Goal: Task Accomplishment & Management: Complete application form

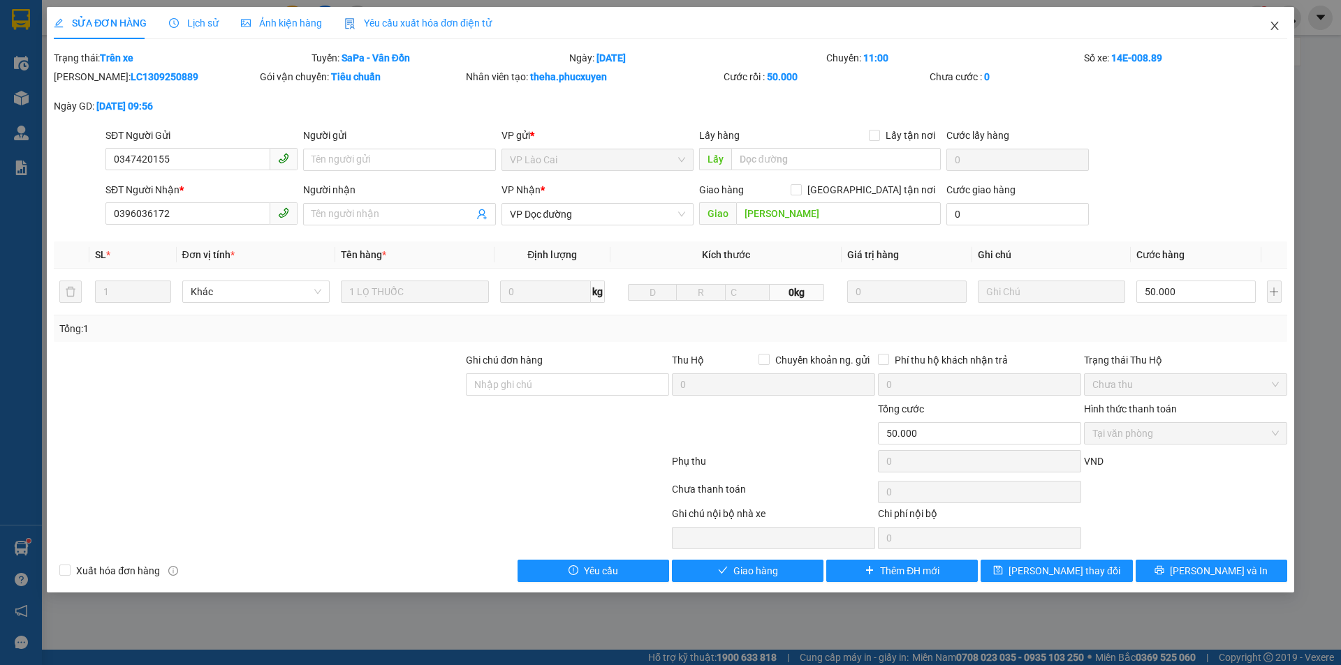
click at [1278, 27] on icon "close" at bounding box center [1274, 25] width 11 height 11
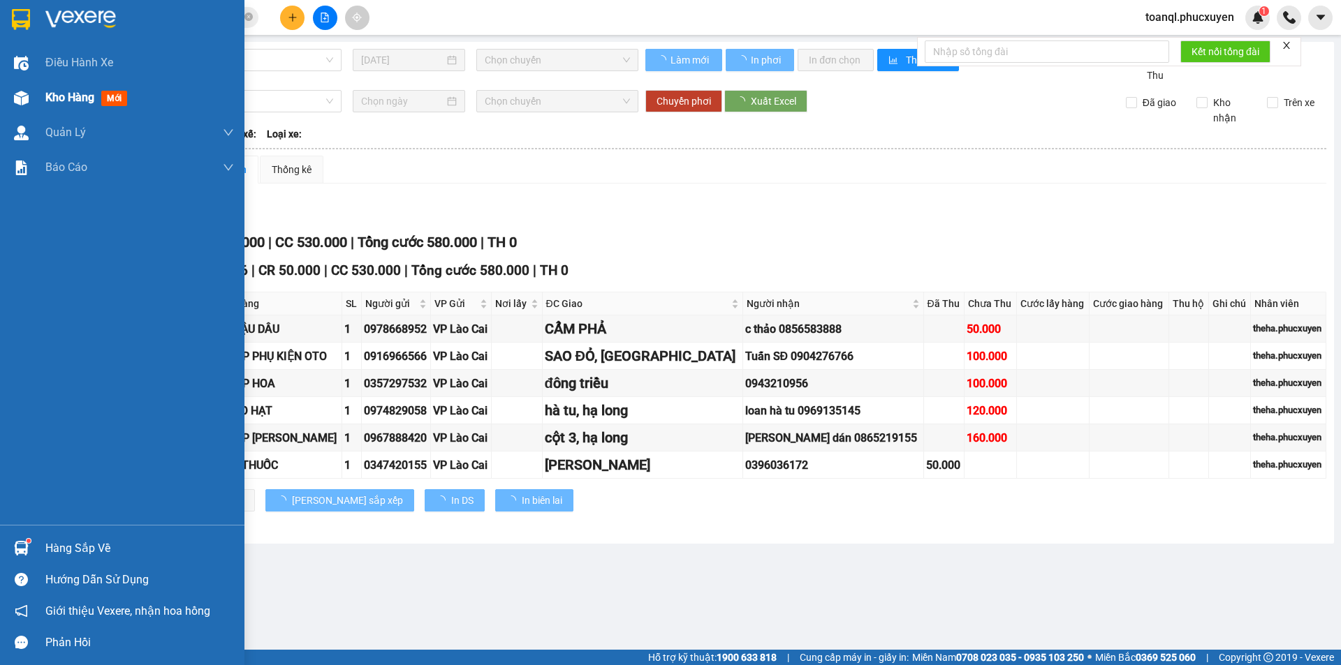
click at [1, 106] on div "Kho hàng mới" at bounding box center [122, 97] width 244 height 35
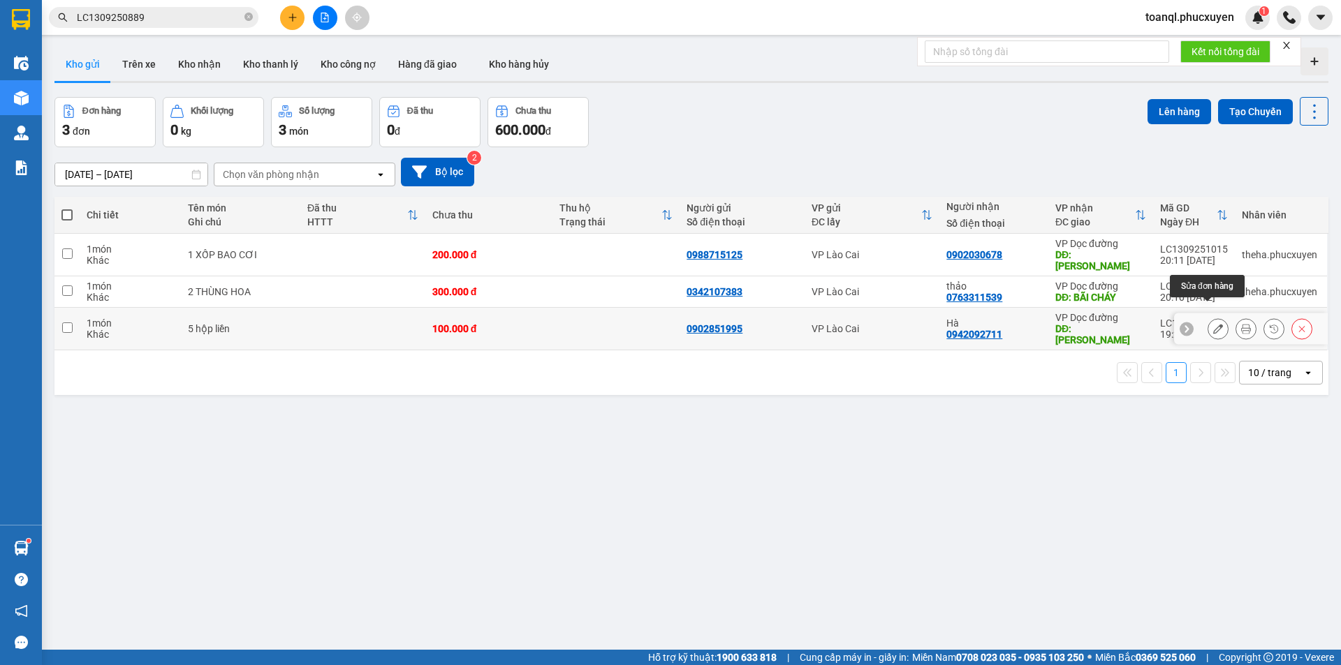
click at [1213, 324] on icon at bounding box center [1218, 329] width 10 height 10
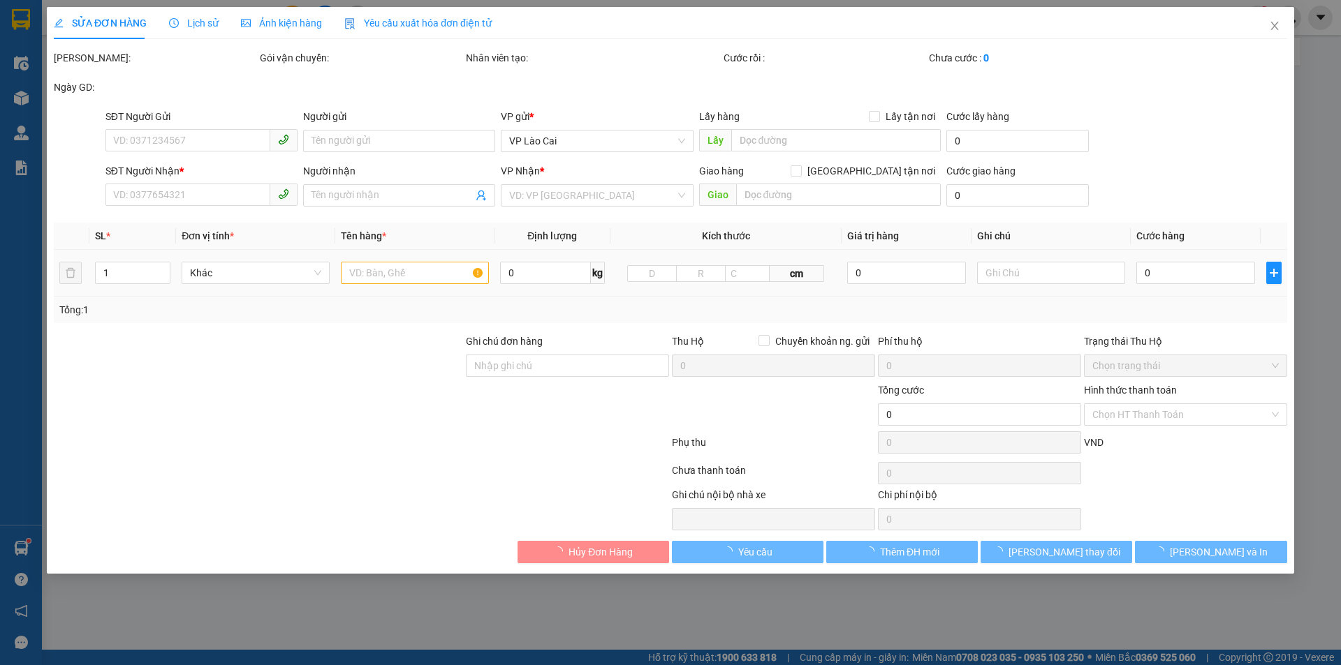
type input "0902851995"
type input "0942092711"
type input "Hà"
type input "Hạ Long"
type input "100.000"
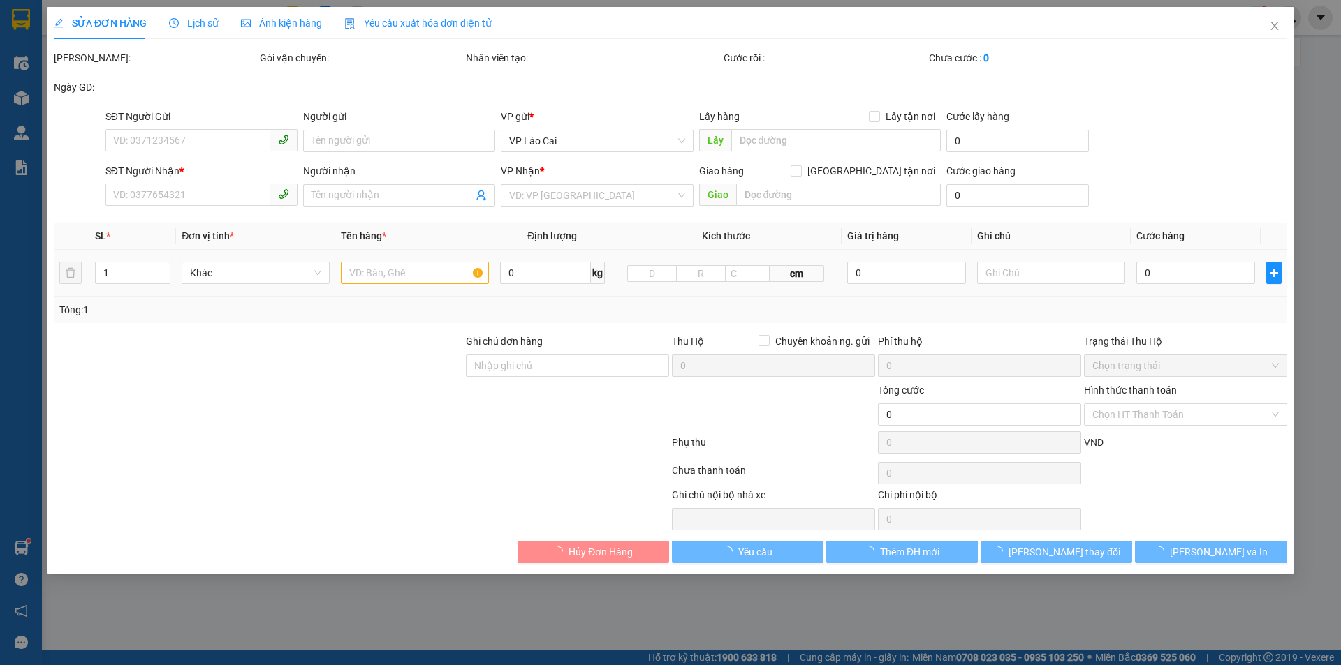
type input "100.000"
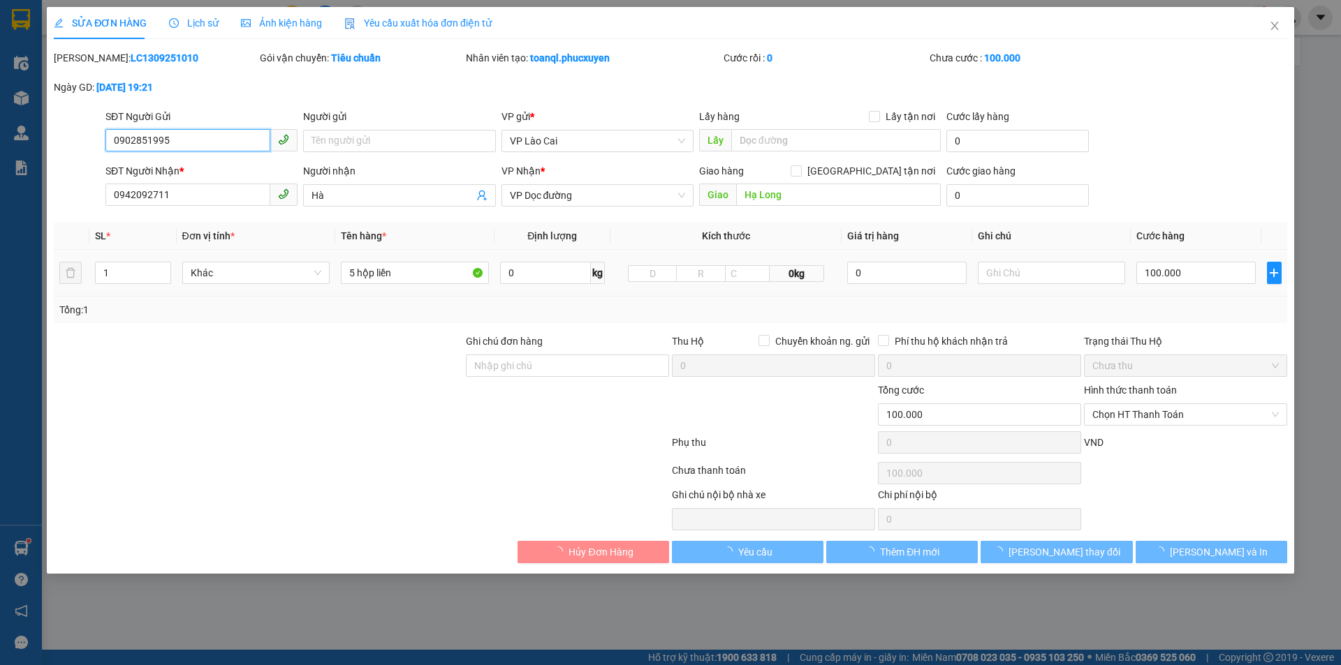
click at [207, 151] on input "0902851995" at bounding box center [187, 140] width 165 height 22
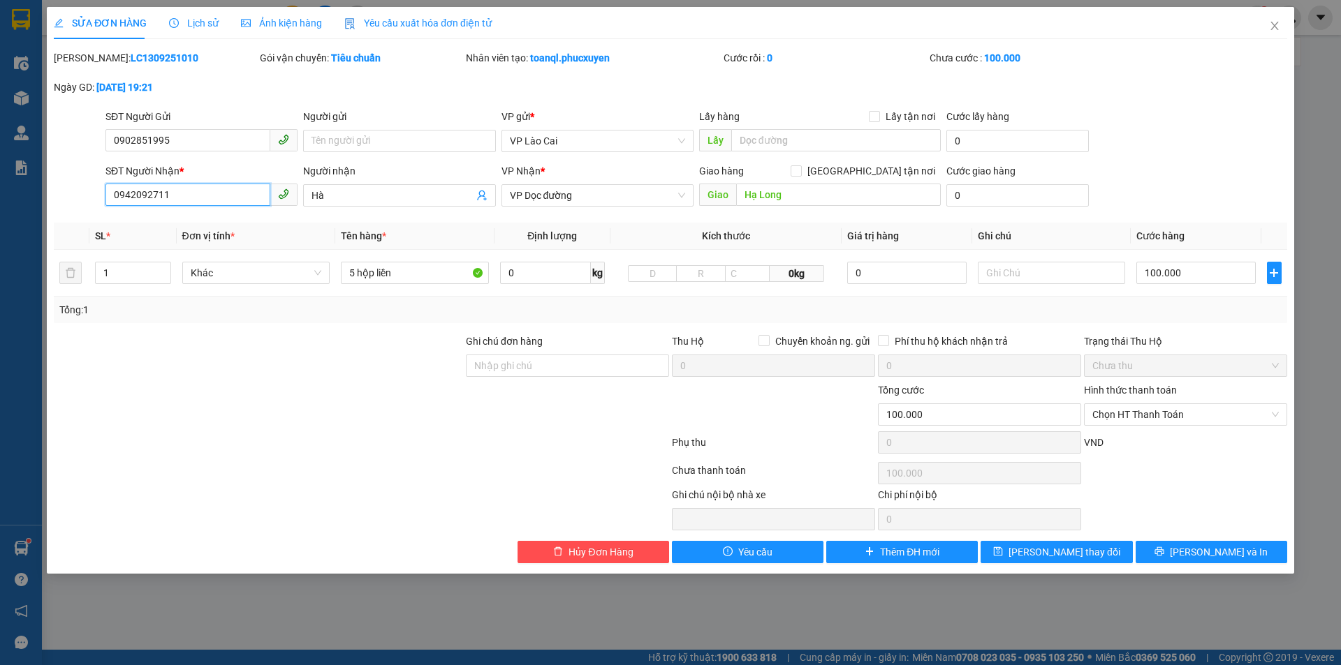
click at [201, 200] on input "0942092711" at bounding box center [187, 195] width 165 height 22
click at [455, 281] on input "5 hộp liền" at bounding box center [415, 273] width 148 height 22
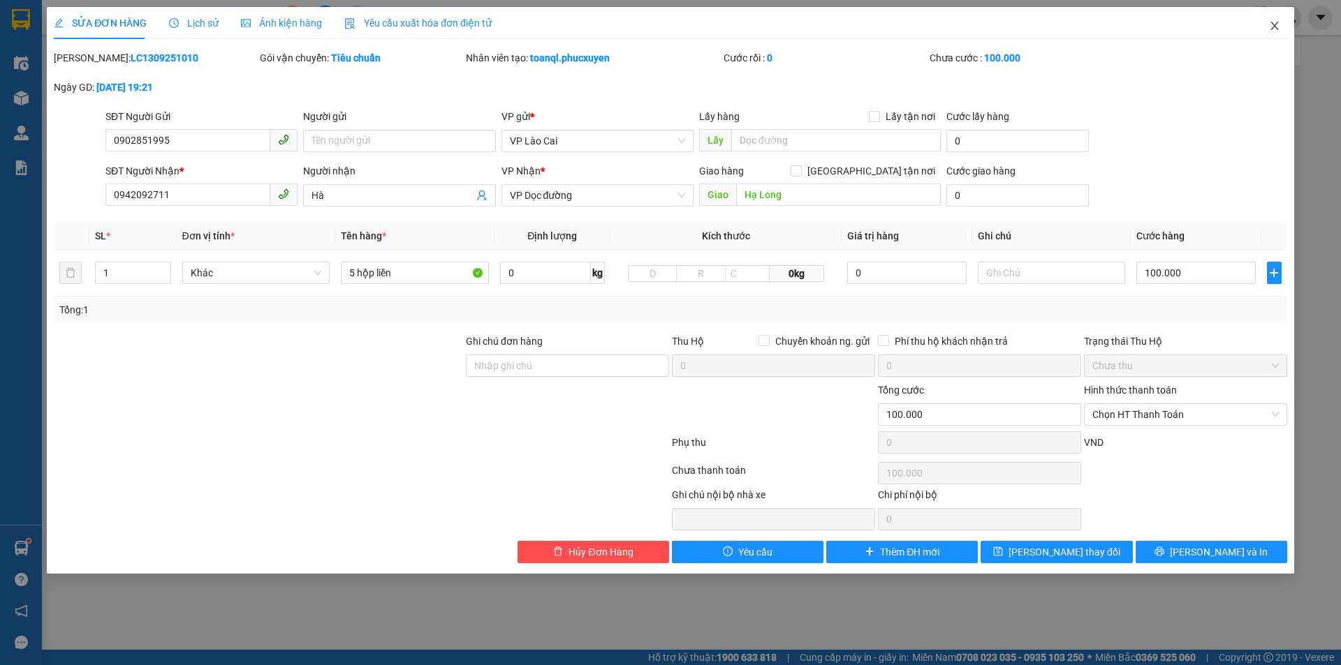
click at [1263, 29] on span "Close" at bounding box center [1274, 26] width 39 height 39
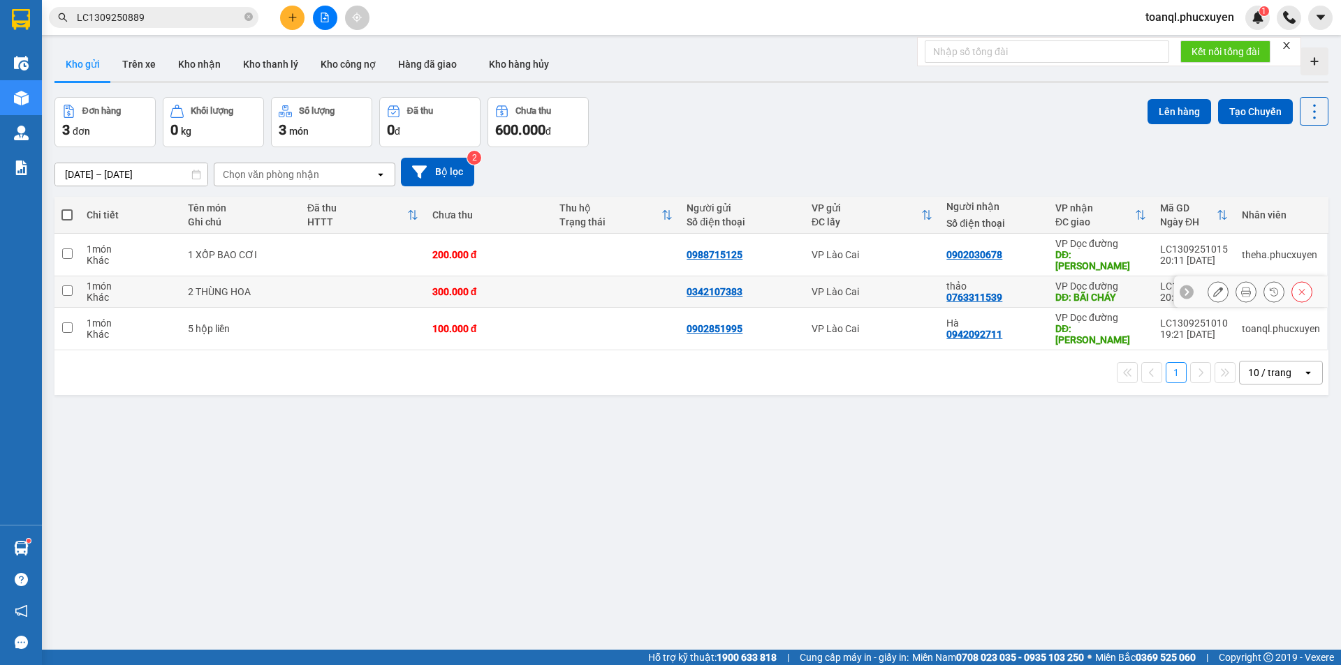
click at [1213, 287] on icon at bounding box center [1218, 292] width 10 height 10
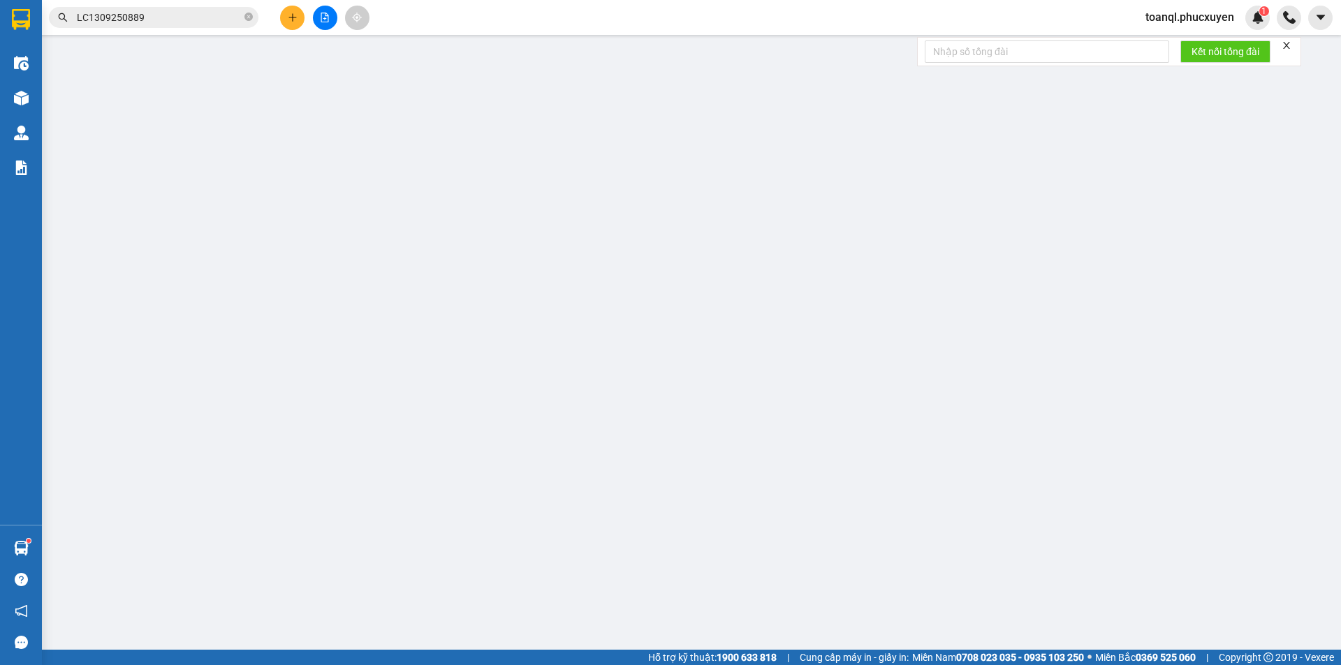
type input "0342107383"
type input "0763311539"
type input "thảo"
type input "BÃI CHÁY"
type input "300.000"
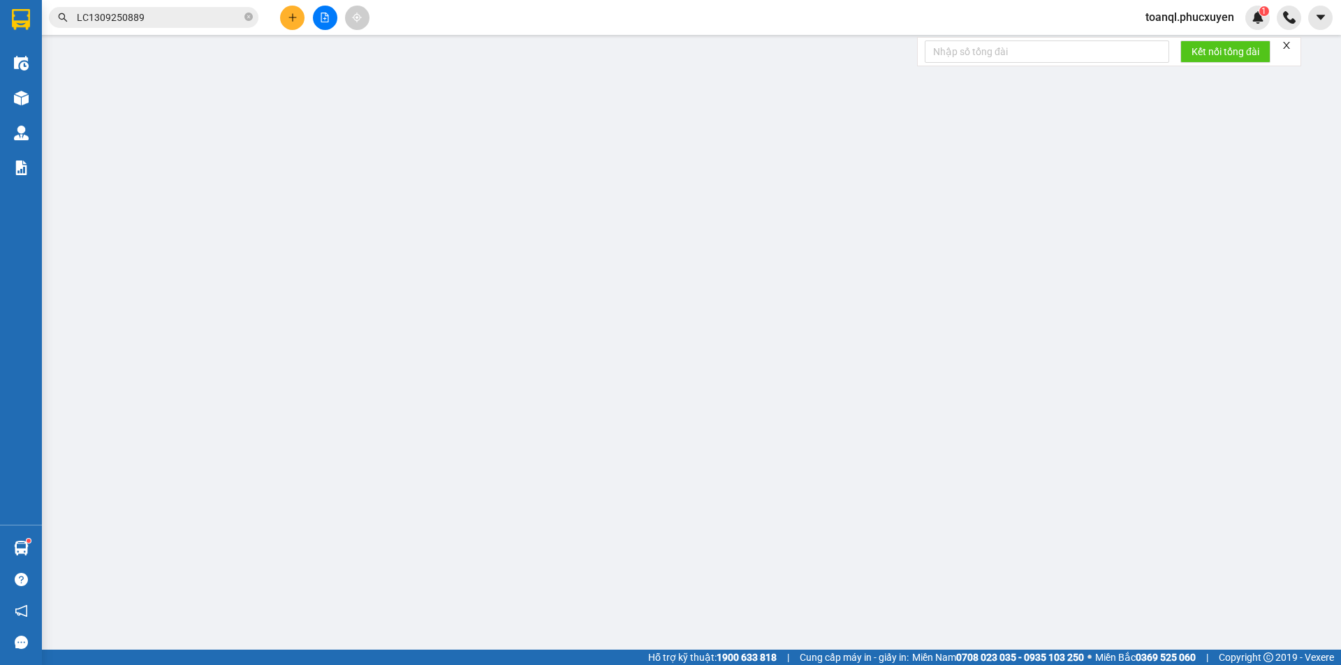
type input "300.000"
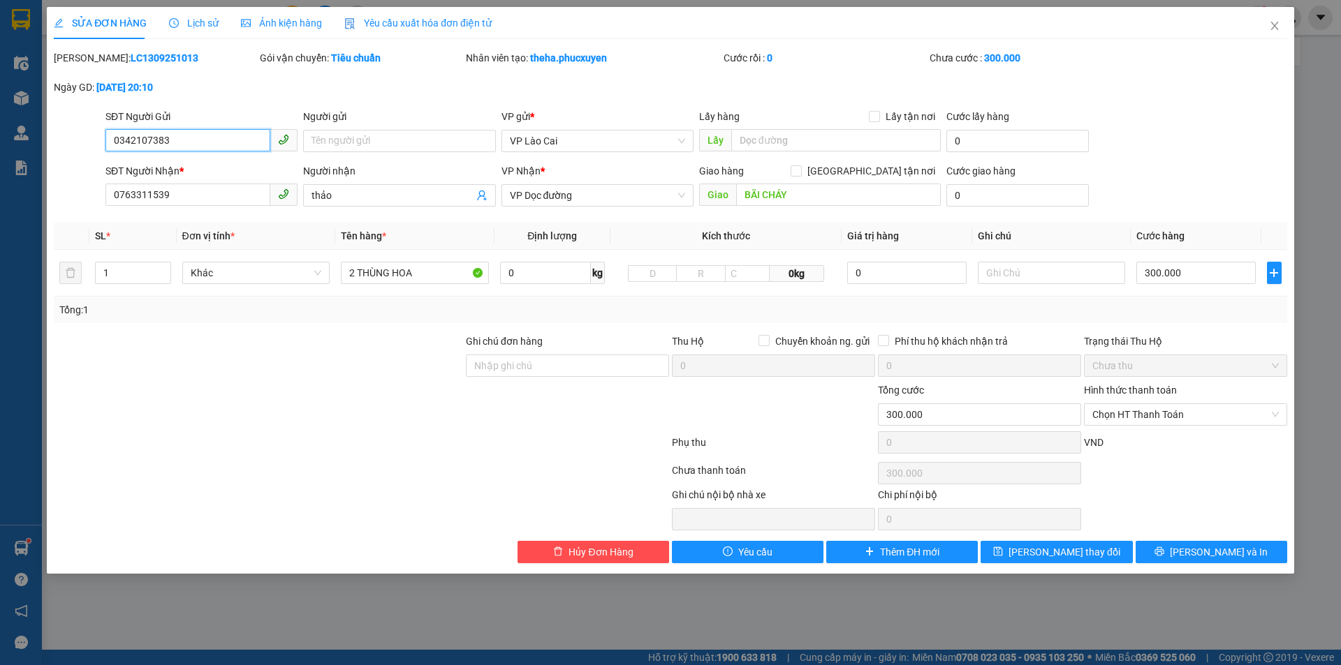
click at [236, 147] on input "0342107383" at bounding box center [187, 140] width 165 height 22
click at [205, 193] on input "0763311539" at bounding box center [187, 195] width 165 height 22
click at [1278, 43] on span "Close" at bounding box center [1274, 26] width 39 height 39
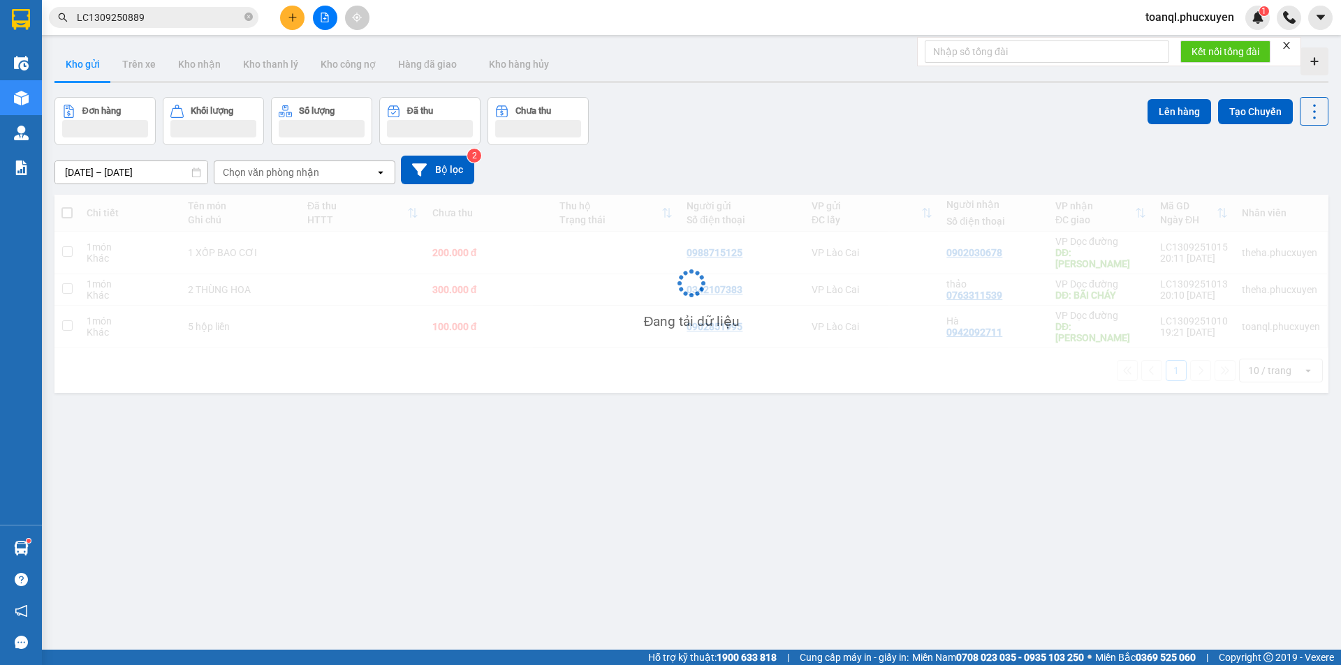
click at [512, 298] on div "Chi tiết Tên món Ghi chú Đã thu HTTT Chưa thu Thu hộ Trạng thái Người gửi Số đi…" at bounding box center [691, 294] width 1274 height 198
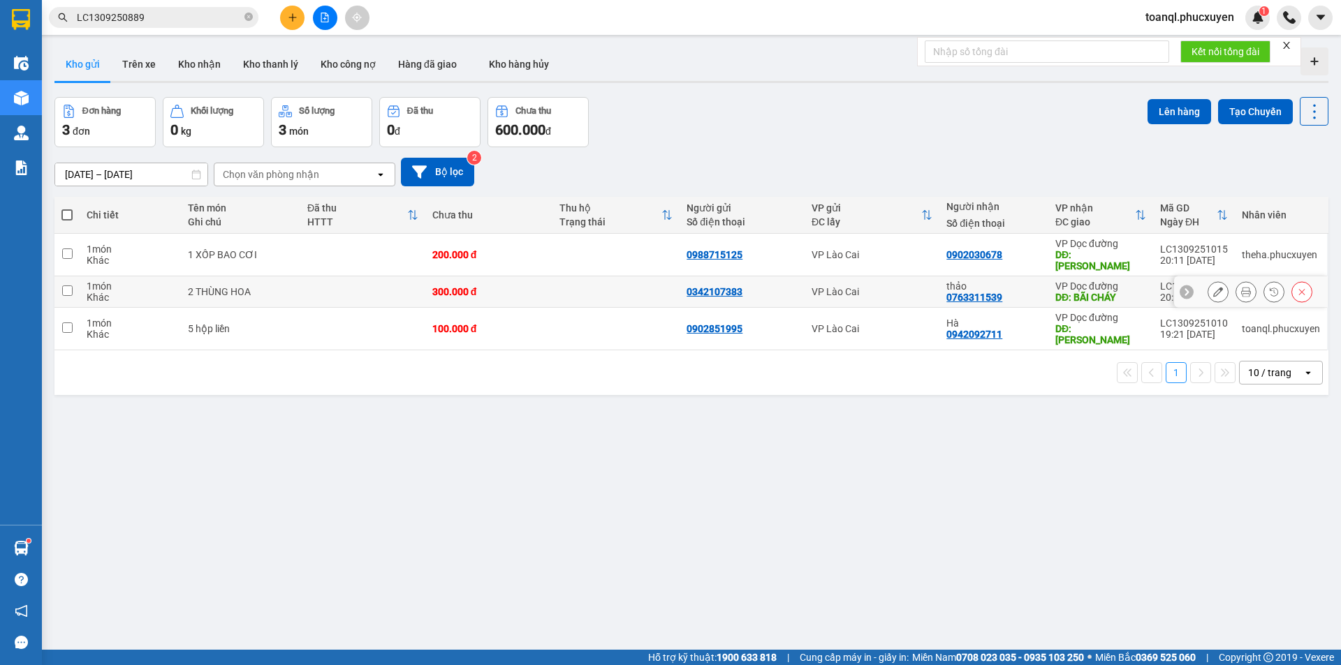
click at [510, 286] on div "300.000 đ" at bounding box center [488, 291] width 113 height 11
checkbox input "true"
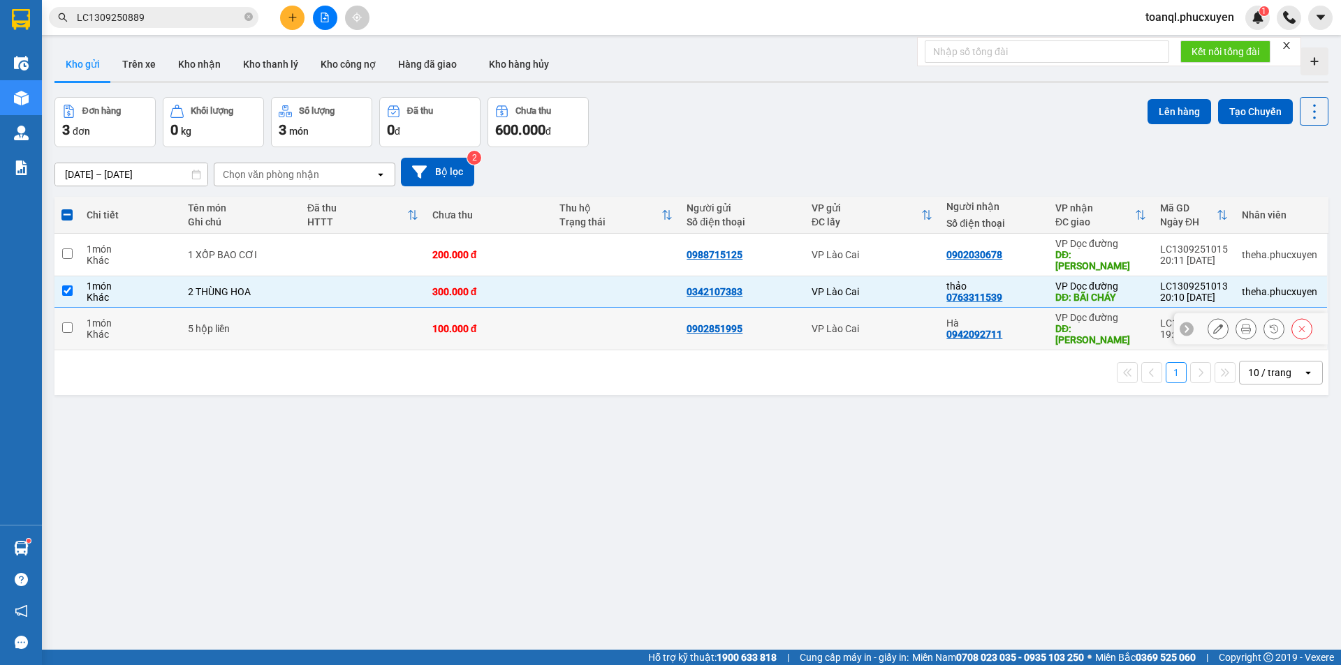
click at [506, 308] on td "100.000 đ" at bounding box center [488, 329] width 127 height 43
checkbox input "true"
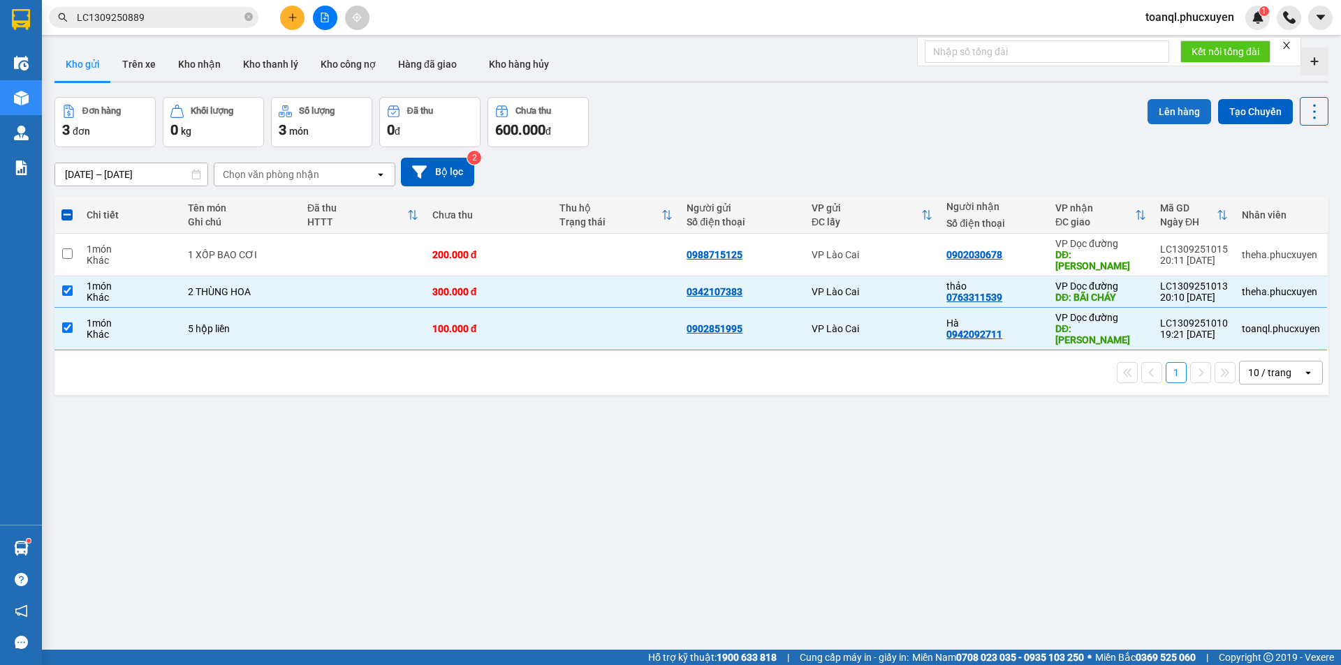
click at [1174, 121] on button "Lên hàng" at bounding box center [1179, 111] width 64 height 25
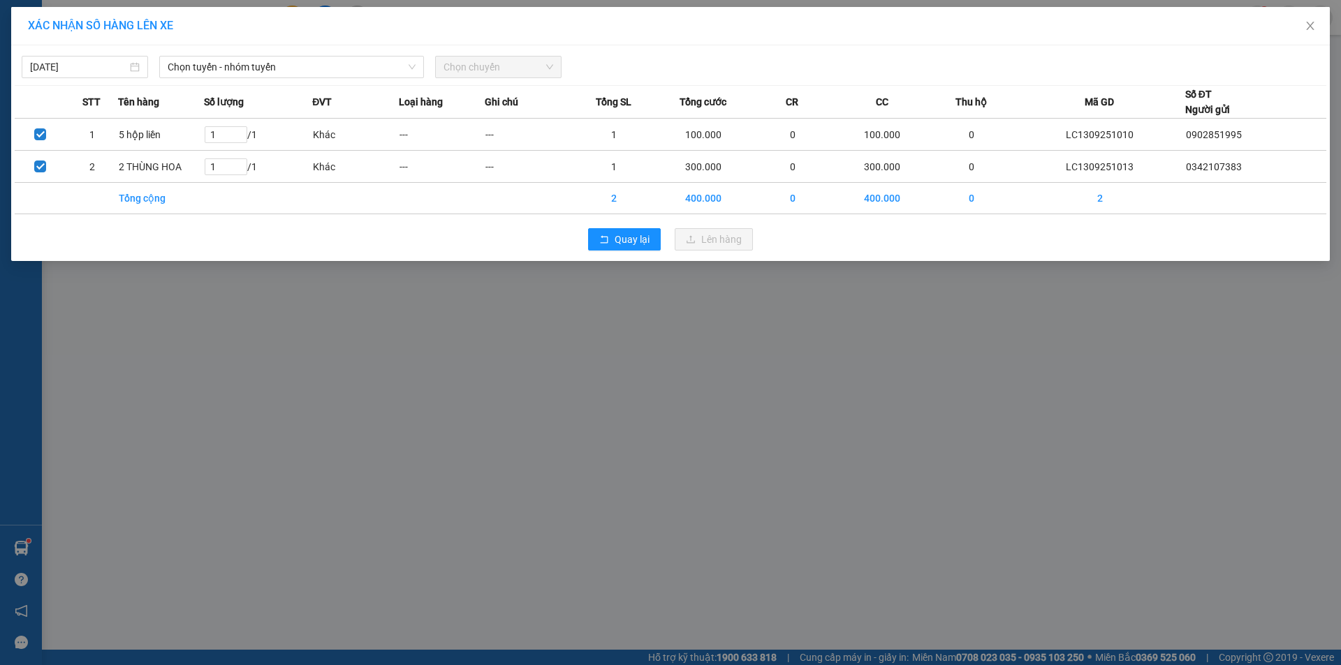
click at [184, 40] on div "XÁC NHẬN SỐ HÀNG LÊN XE" at bounding box center [670, 26] width 1318 height 38
click at [211, 82] on div "[DATE] Chọn tuyến - nhóm tuyến Chọn chuyến STT Tên hàng Số lượng ĐVT Loại hàng …" at bounding box center [670, 153] width 1318 height 216
click at [220, 78] on div "[DATE] Chọn tuyến - nhóm tuyến Chọn chuyến STT Tên hàng Số lượng ĐVT Loại hàng …" at bounding box center [670, 153] width 1318 height 216
click at [224, 76] on span "Chọn tuyến - nhóm tuyến" at bounding box center [292, 67] width 248 height 21
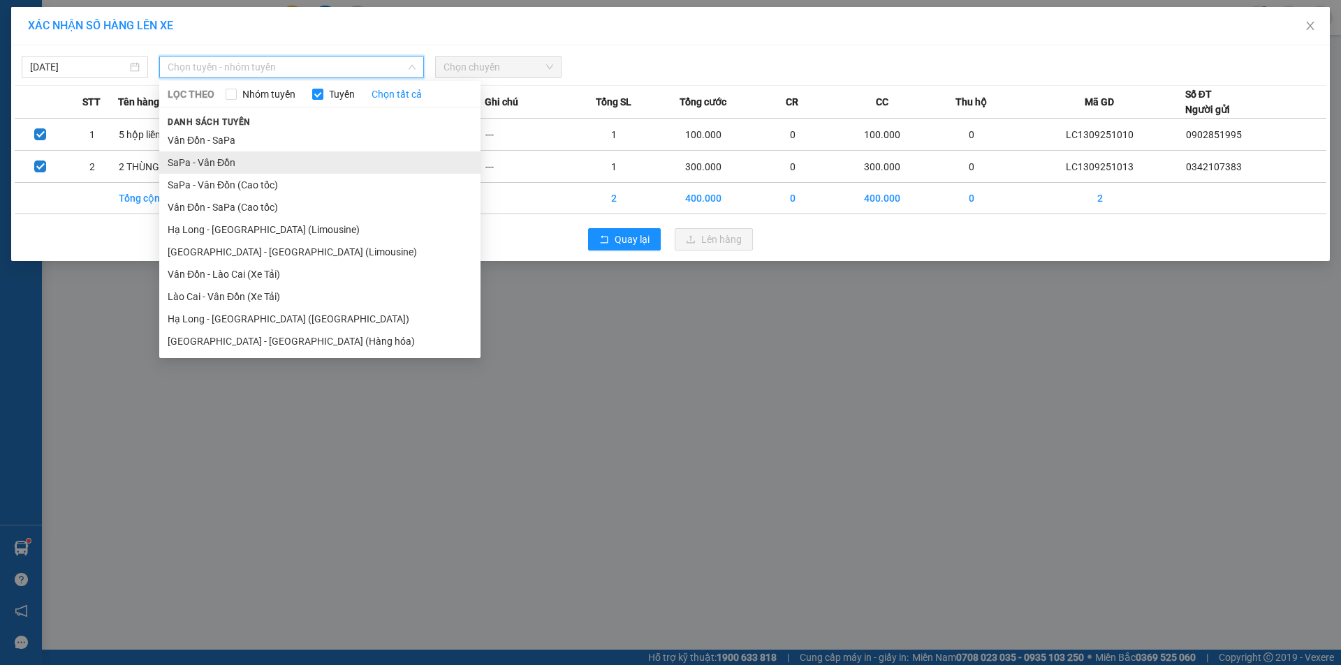
click at [214, 163] on li "SaPa - Vân Đồn" at bounding box center [319, 163] width 321 height 22
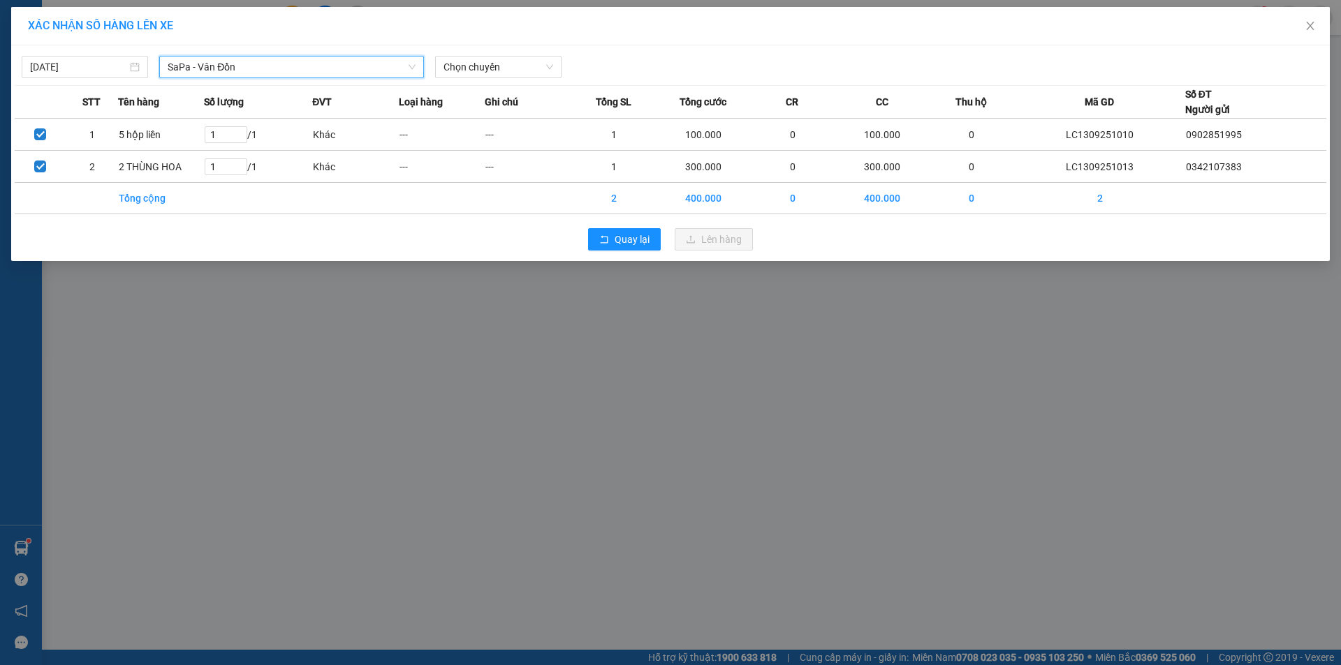
click at [497, 93] on th "Ghi chú" at bounding box center [528, 102] width 86 height 33
click at [501, 81] on div "[DATE] SaPa - [GEOGRAPHIC_DATA] Đồn LỌC THEO Nhóm tuyến Tuyến Chọn tất cả Danh …" at bounding box center [670, 153] width 1318 height 216
click at [501, 66] on span "Chọn chuyến" at bounding box center [498, 67] width 110 height 21
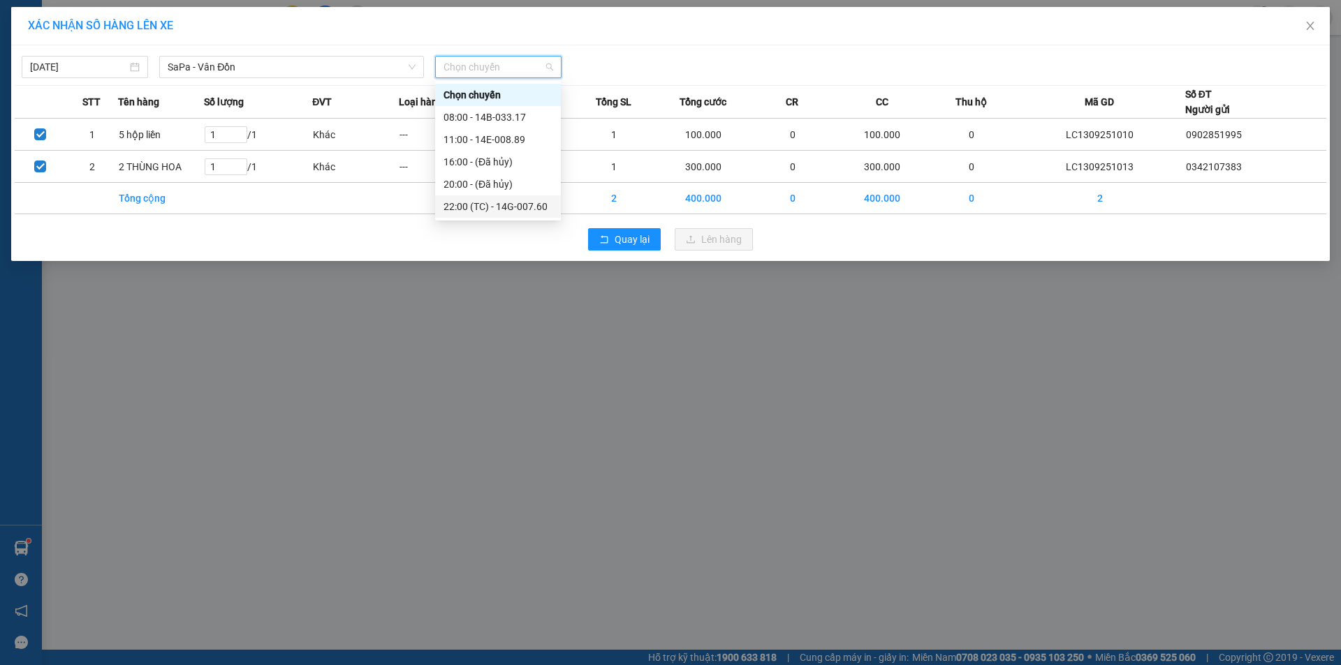
click at [501, 205] on div "22:00 (TC) - 14G-007.60" at bounding box center [497, 206] width 109 height 15
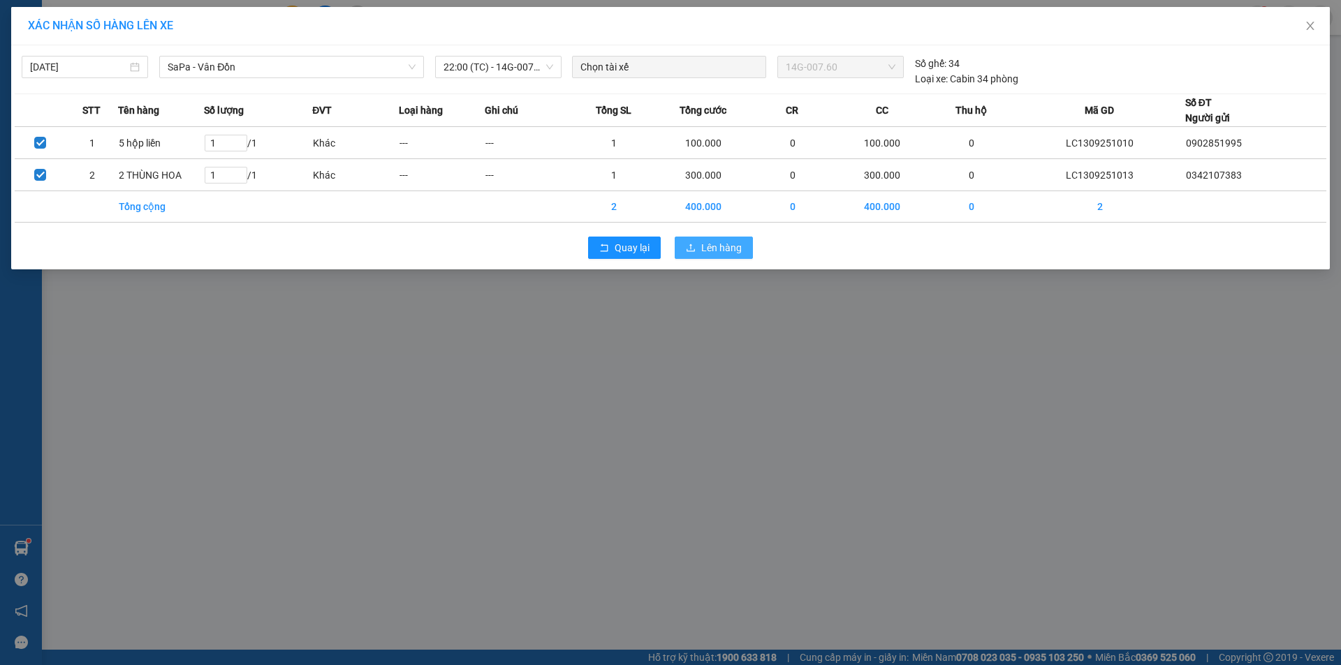
click at [691, 239] on button "Lên hàng" at bounding box center [714, 248] width 78 height 22
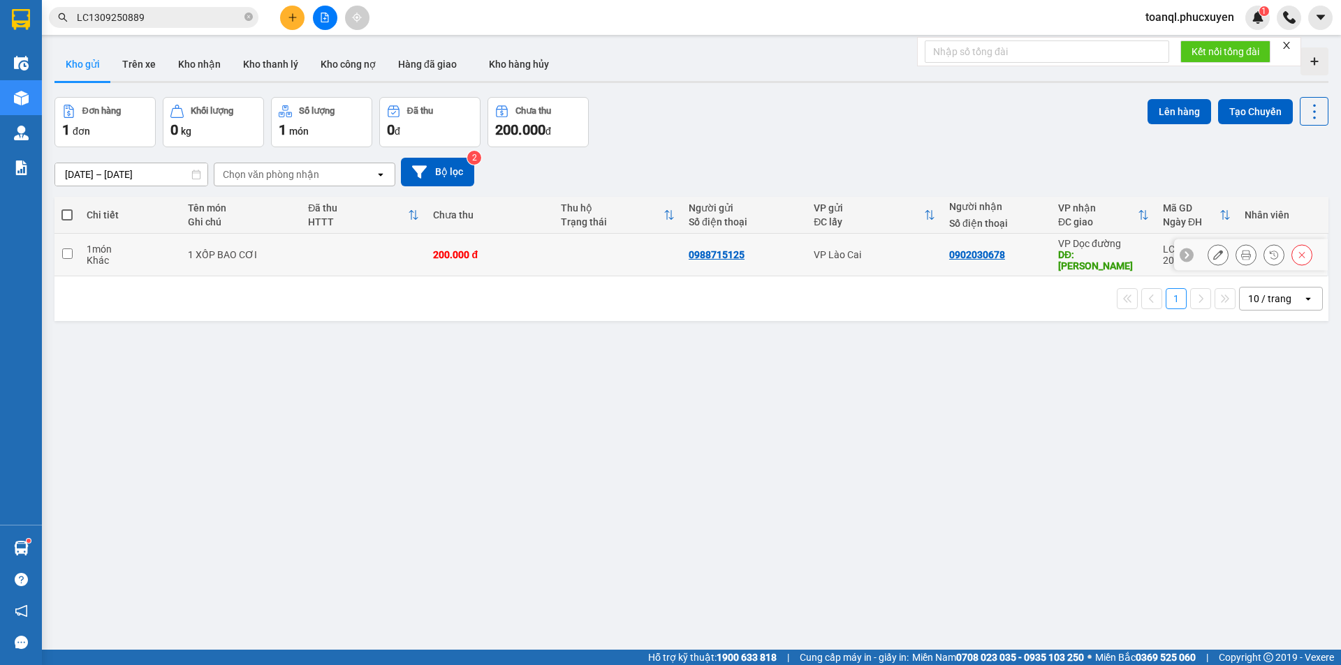
click at [1211, 243] on button at bounding box center [1218, 255] width 20 height 24
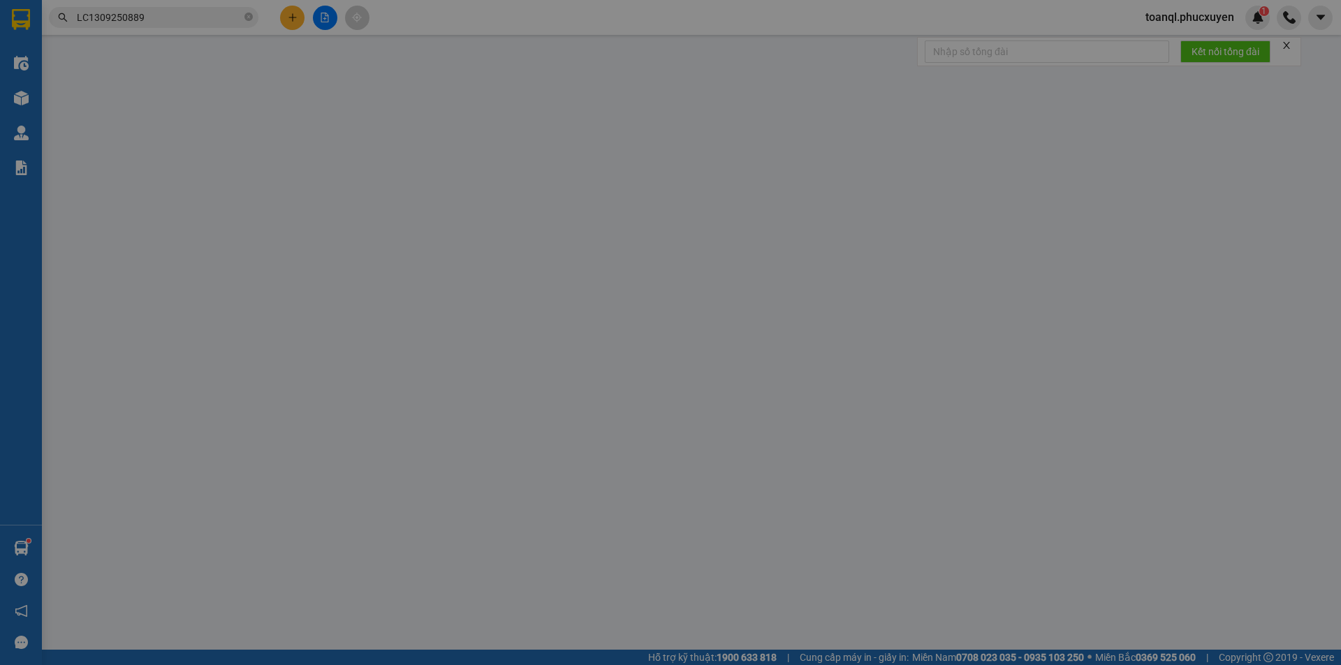
type input "0988715125"
type input "0902030678"
type input "HẠ LONG"
type input "200.000"
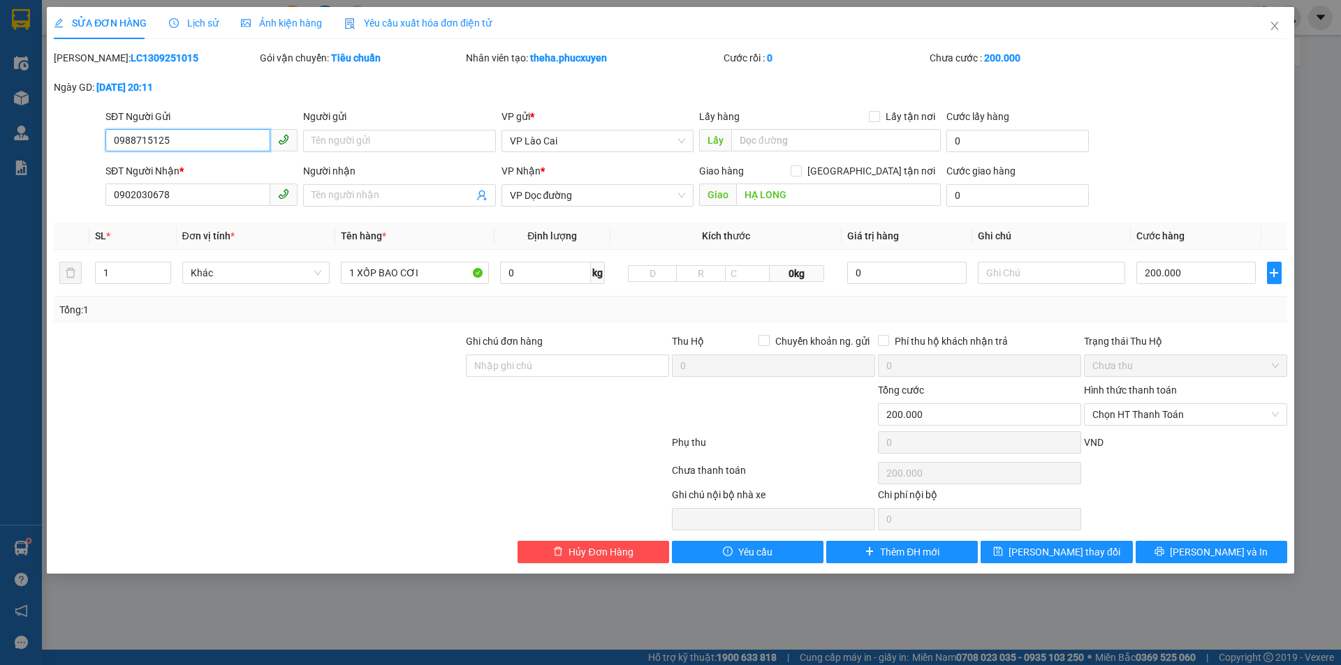
click at [219, 138] on input "0988715125" at bounding box center [187, 140] width 165 height 22
click at [186, 193] on input "0902030678" at bounding box center [187, 195] width 165 height 22
click at [1250, 35] on div "SỬA ĐƠN HÀNG Lịch sử Ảnh kiện hàng Yêu cầu xuất hóa đơn điện tử" at bounding box center [670, 23] width 1233 height 32
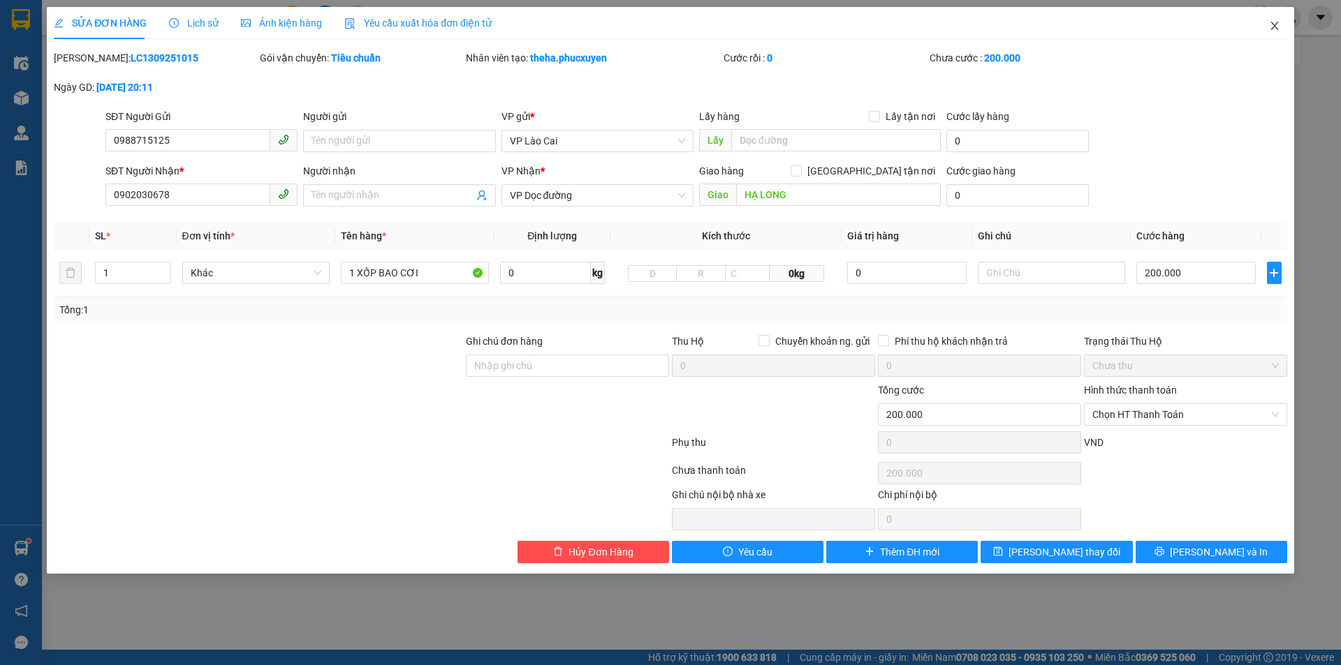
click at [1260, 35] on span "Close" at bounding box center [1274, 26] width 39 height 39
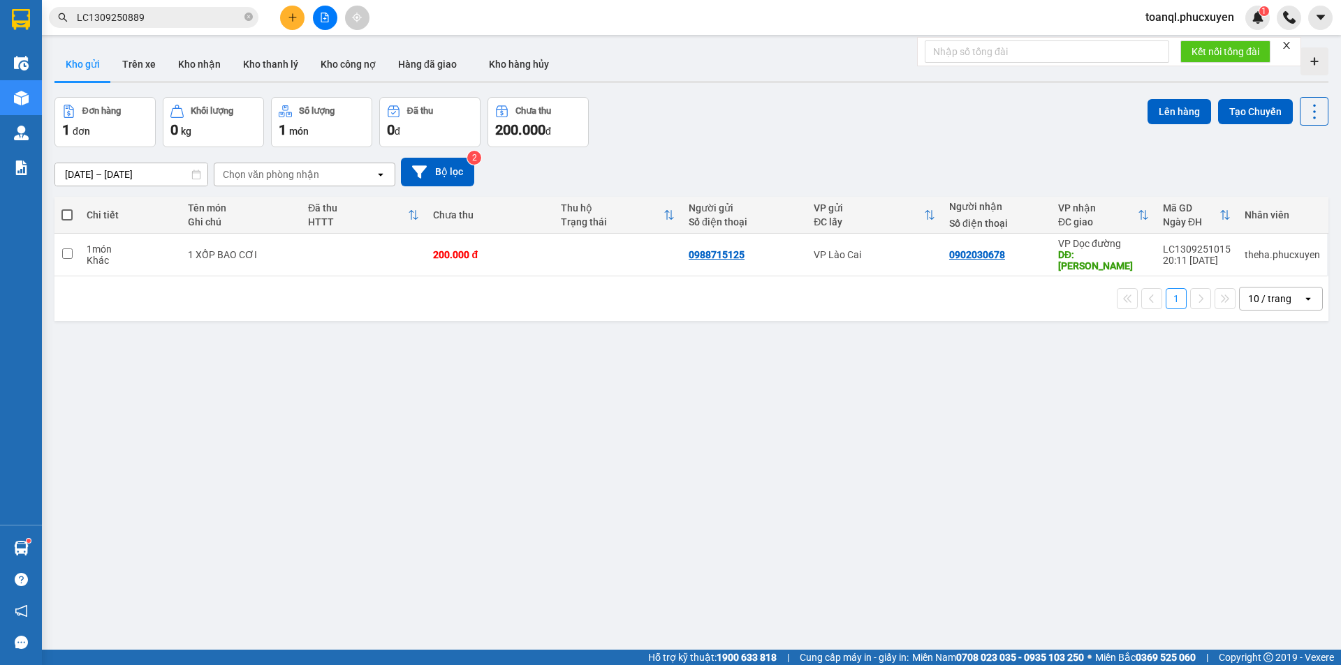
click at [795, 277] on div "1 10 / trang open" at bounding box center [691, 299] width 1274 height 45
click at [786, 249] on div "0988715125" at bounding box center [743, 254] width 111 height 11
checkbox input "true"
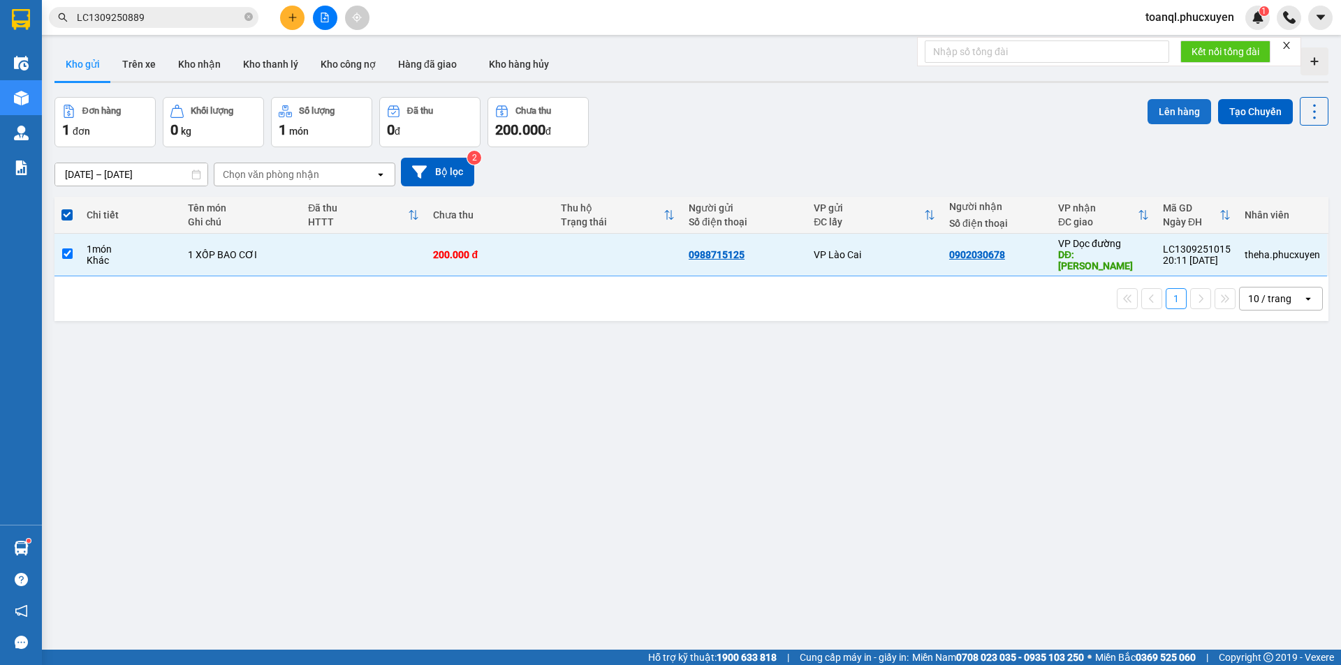
click at [1188, 105] on button "Lên hàng" at bounding box center [1179, 111] width 64 height 25
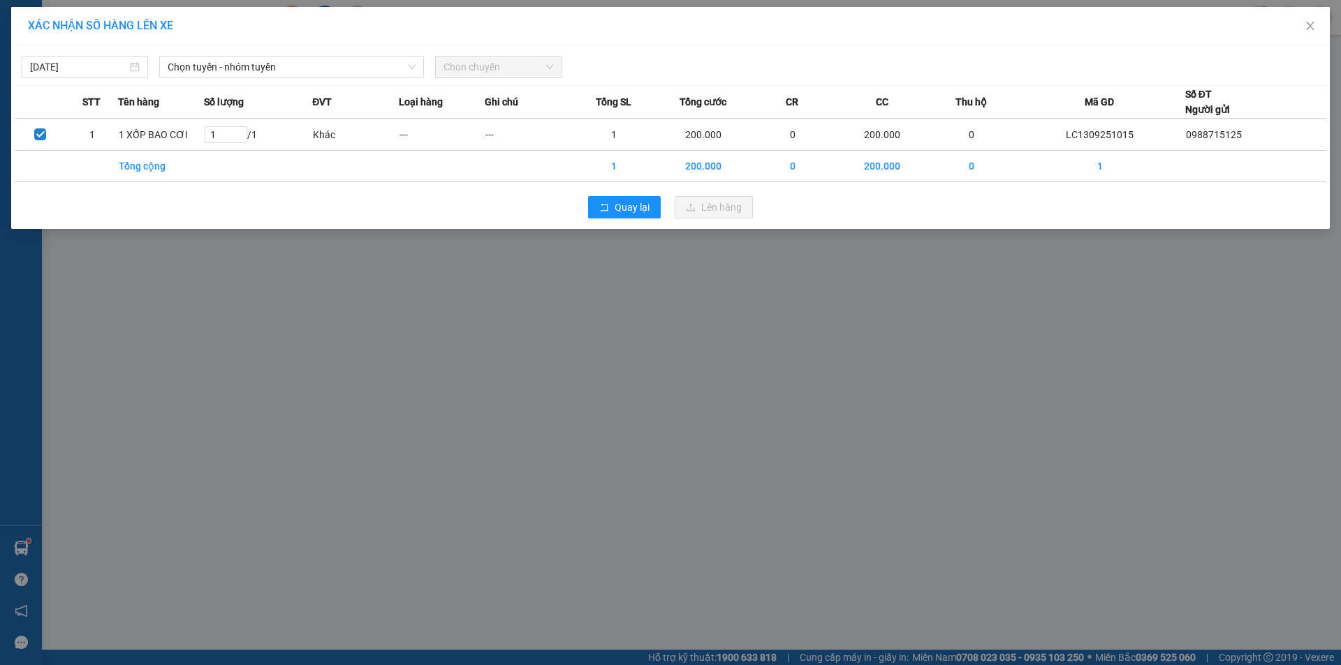
drag, startPoint x: 243, startPoint y: 49, endPoint x: 238, endPoint y: 65, distance: 16.8
click at [243, 50] on div "[DATE] Chọn tuyến - nhóm tuyến Chọn chuyến" at bounding box center [670, 63] width 1311 height 29
click at [238, 66] on span "Chọn tuyến - nhóm tuyến" at bounding box center [292, 67] width 248 height 21
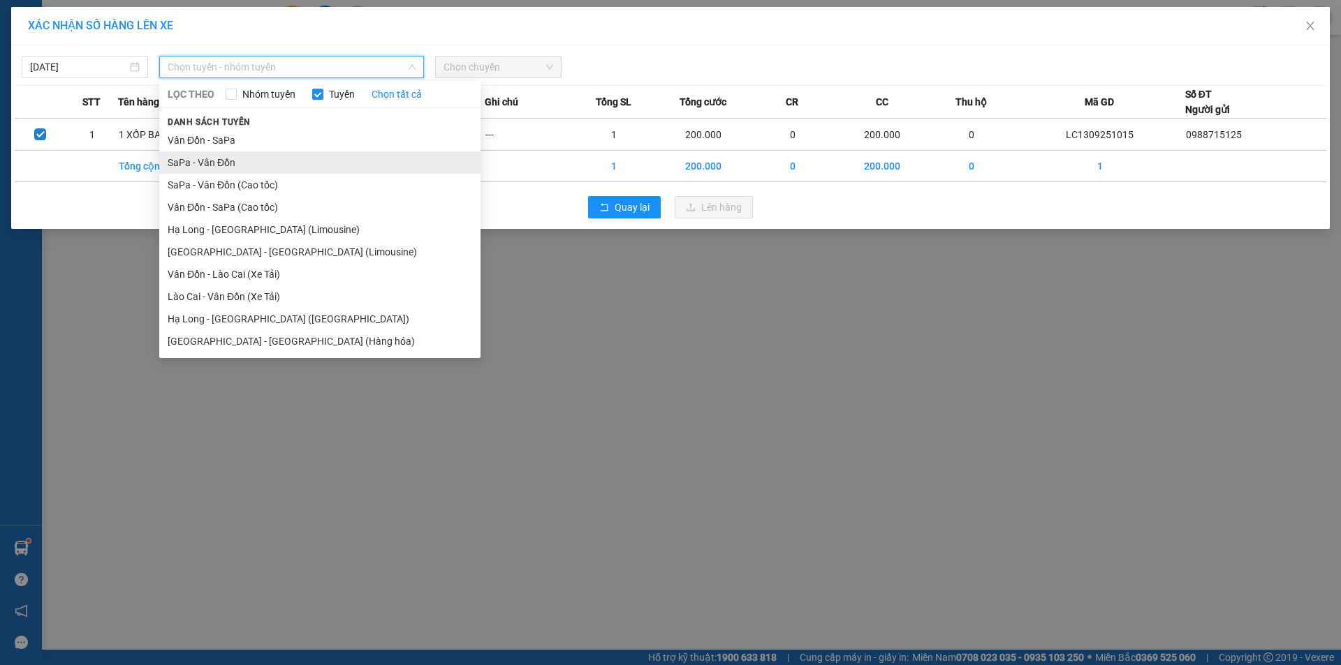
click at [256, 163] on li "SaPa - Vân Đồn" at bounding box center [319, 163] width 321 height 22
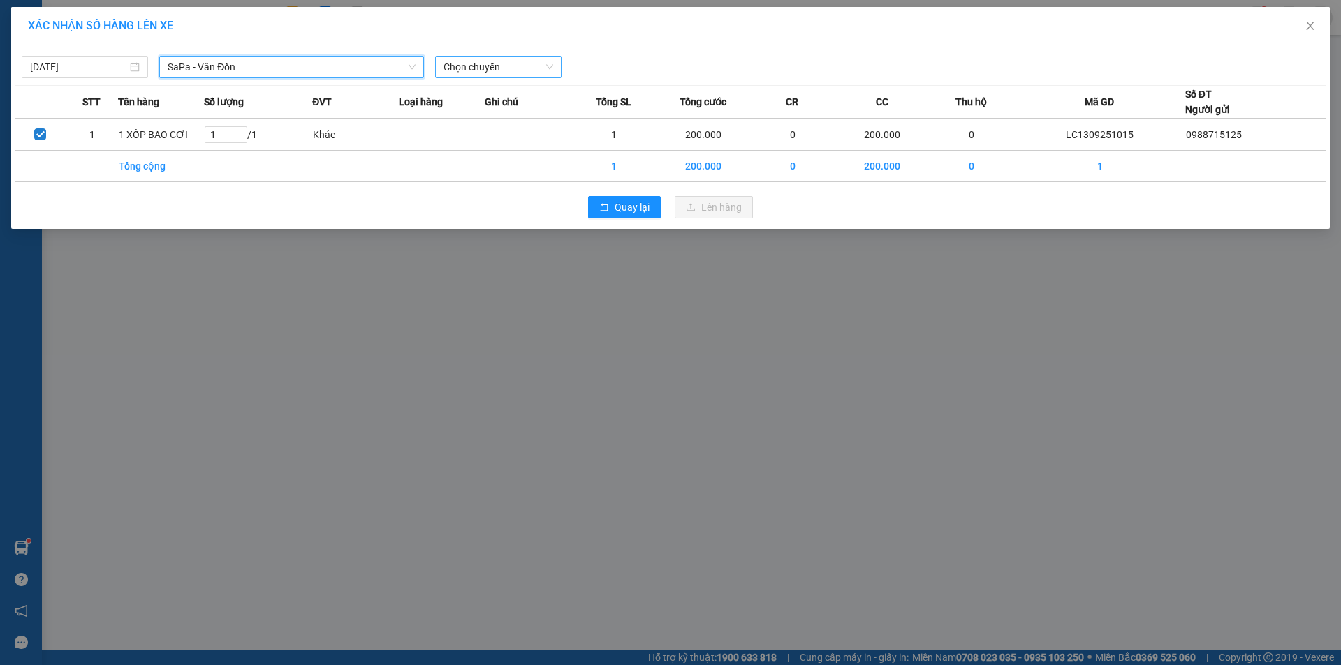
click at [541, 63] on span "Chọn chuyến" at bounding box center [498, 67] width 110 height 21
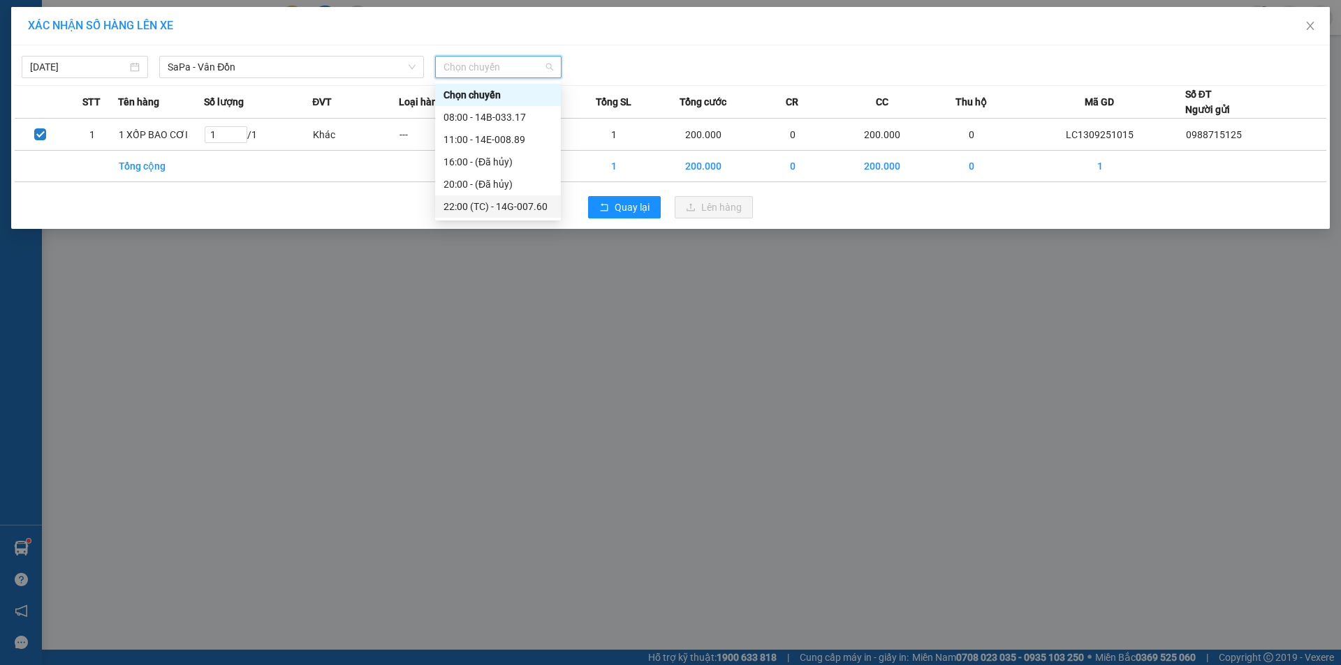
click at [526, 209] on div "22:00 (TC) - 14G-007.60" at bounding box center [497, 206] width 109 height 15
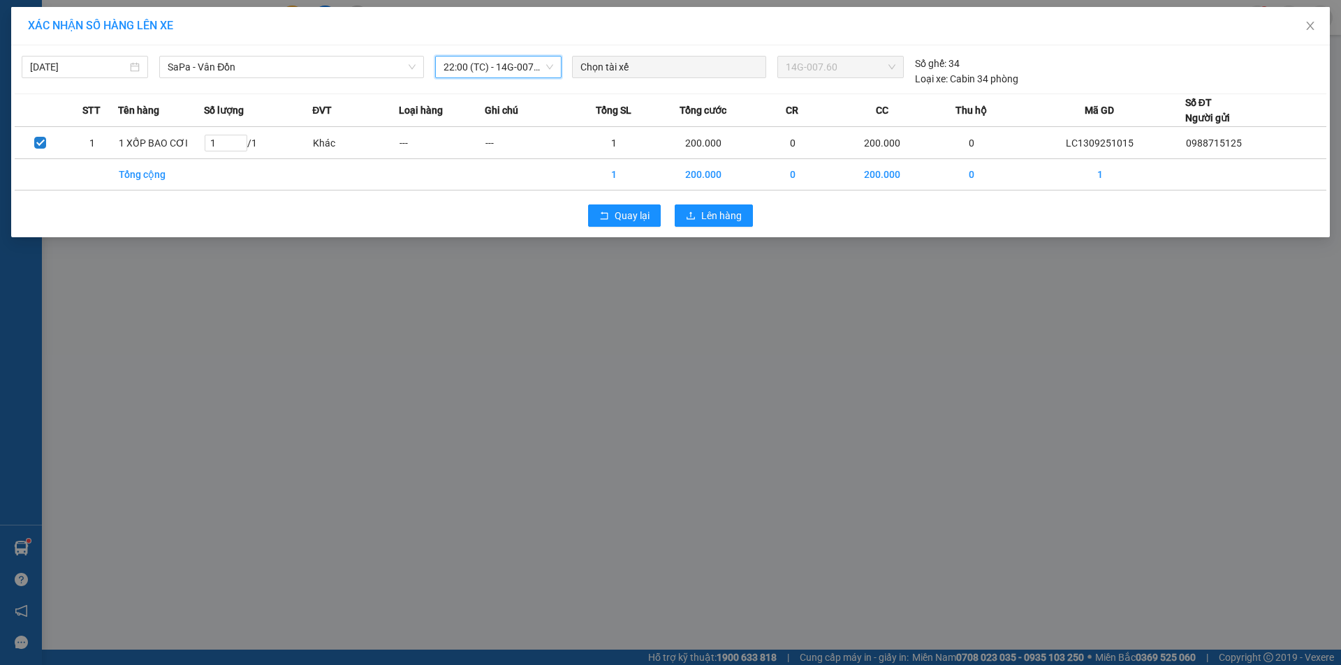
click at [707, 228] on div "Quay lại Lên hàng" at bounding box center [670, 216] width 1311 height 36
click at [705, 221] on span "Lên hàng" at bounding box center [721, 215] width 40 height 15
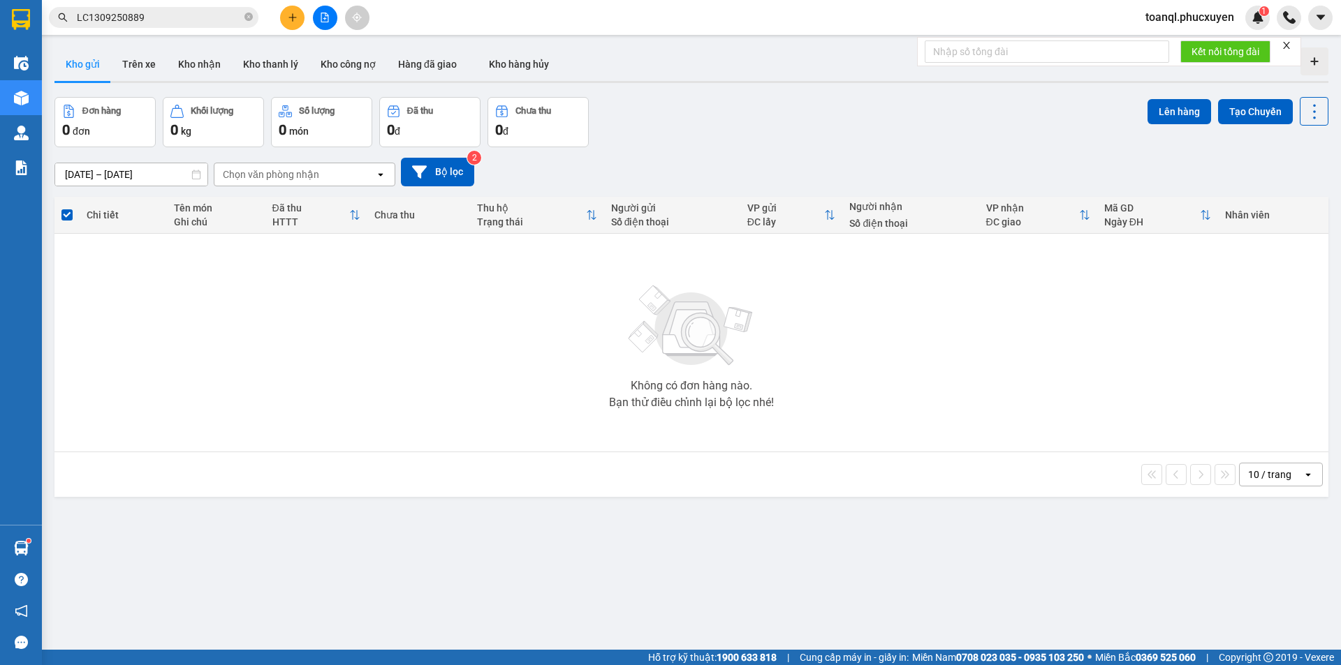
click at [336, 22] on button at bounding box center [325, 18] width 24 height 24
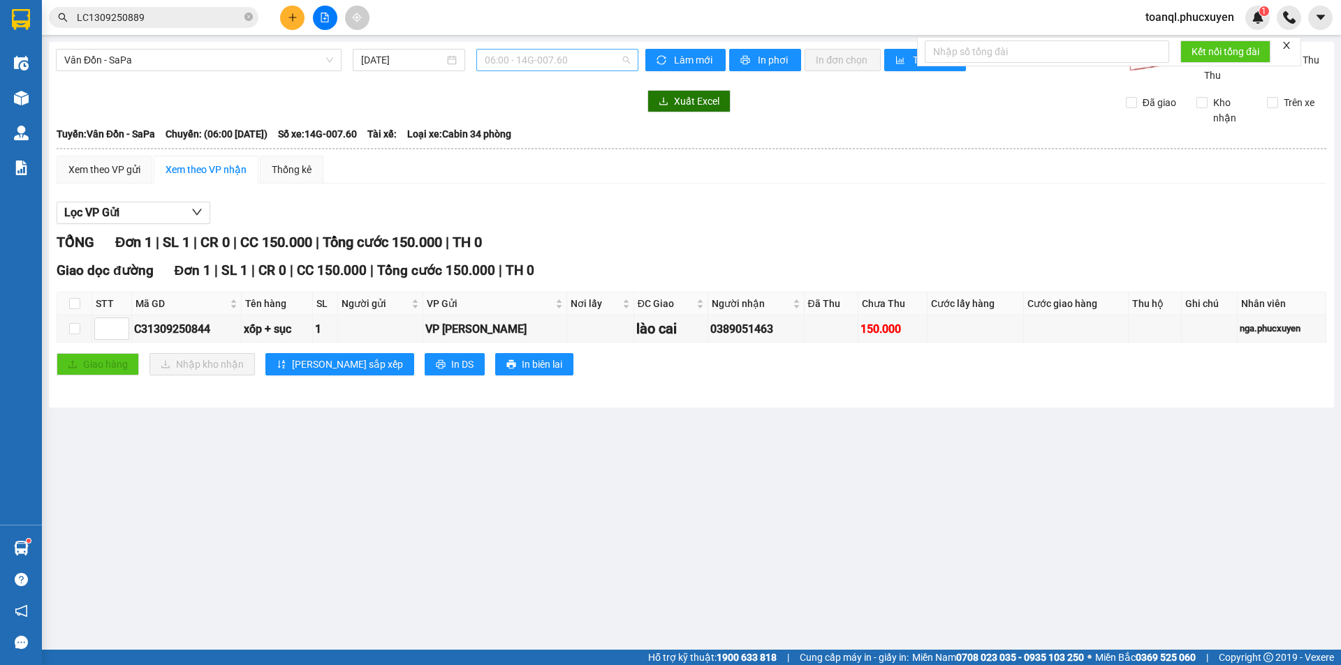
click at [518, 54] on span "06:00 - 14G-007.60" at bounding box center [557, 60] width 145 height 21
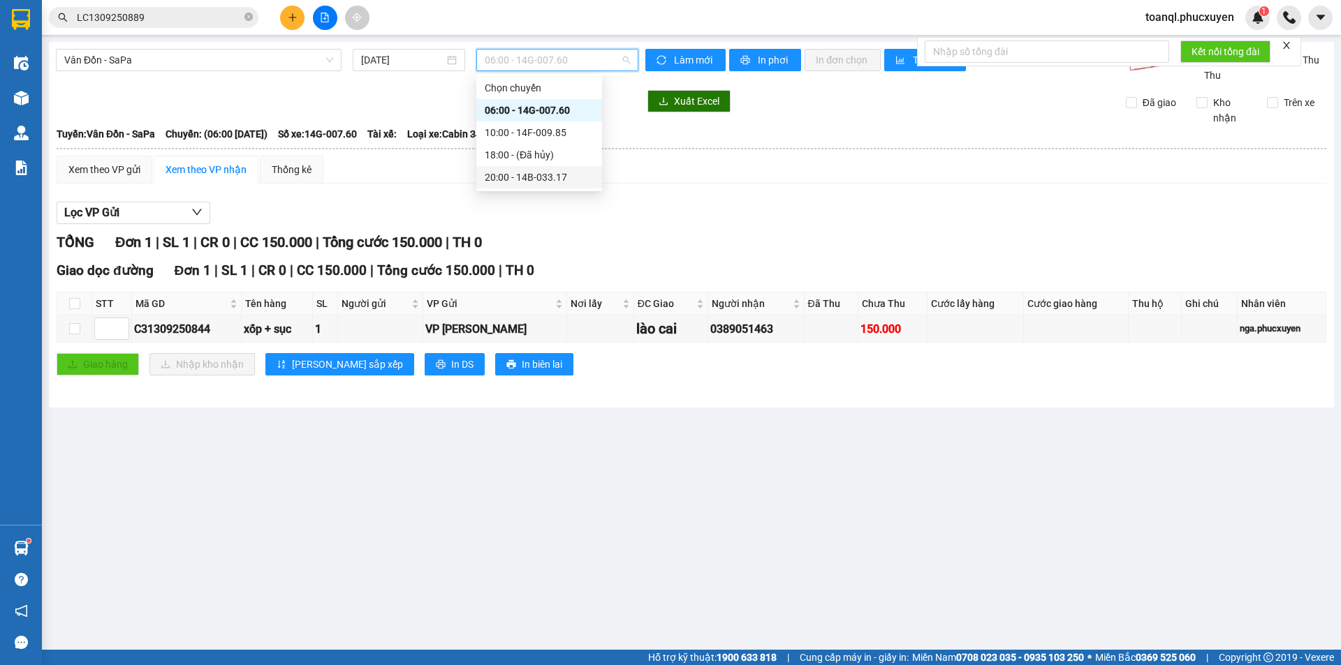
click at [517, 177] on div "20:00 - 14B-033.17" at bounding box center [539, 177] width 109 height 15
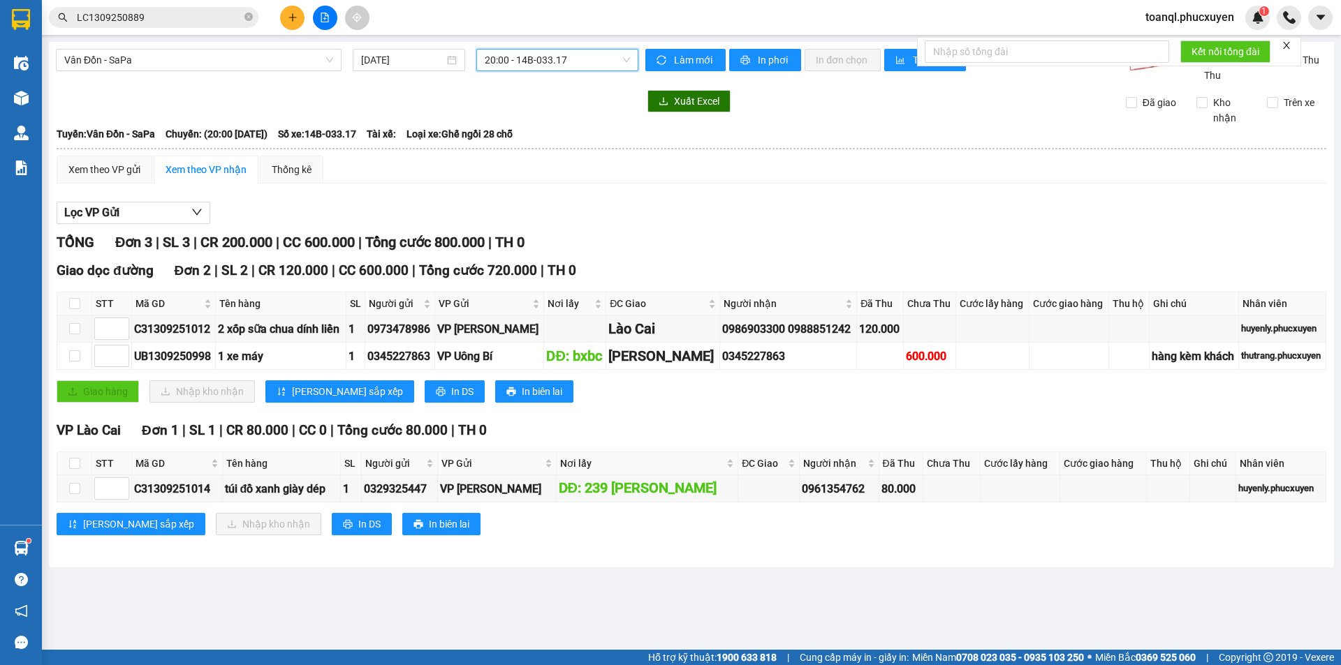
click at [249, 31] on div "Kết quả tìm kiếm ( 1 ) Bộ lọc Mã ĐH Trạng thái Món hàng Thu hộ Tổng cước Chưa c…" at bounding box center [670, 17] width 1341 height 35
click at [233, 62] on span "Vân Đồn - SaPa" at bounding box center [198, 60] width 269 height 21
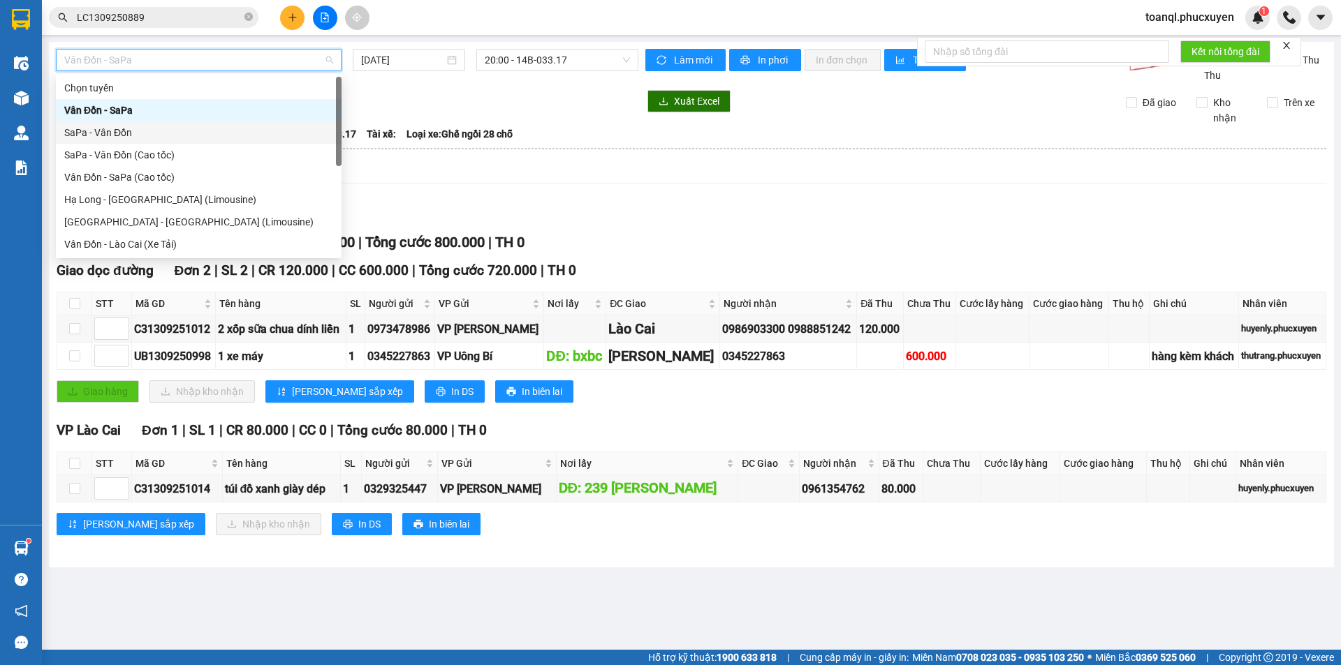
click at [138, 128] on div "SaPa - Vân Đồn" at bounding box center [198, 132] width 269 height 15
type input "[DATE]"
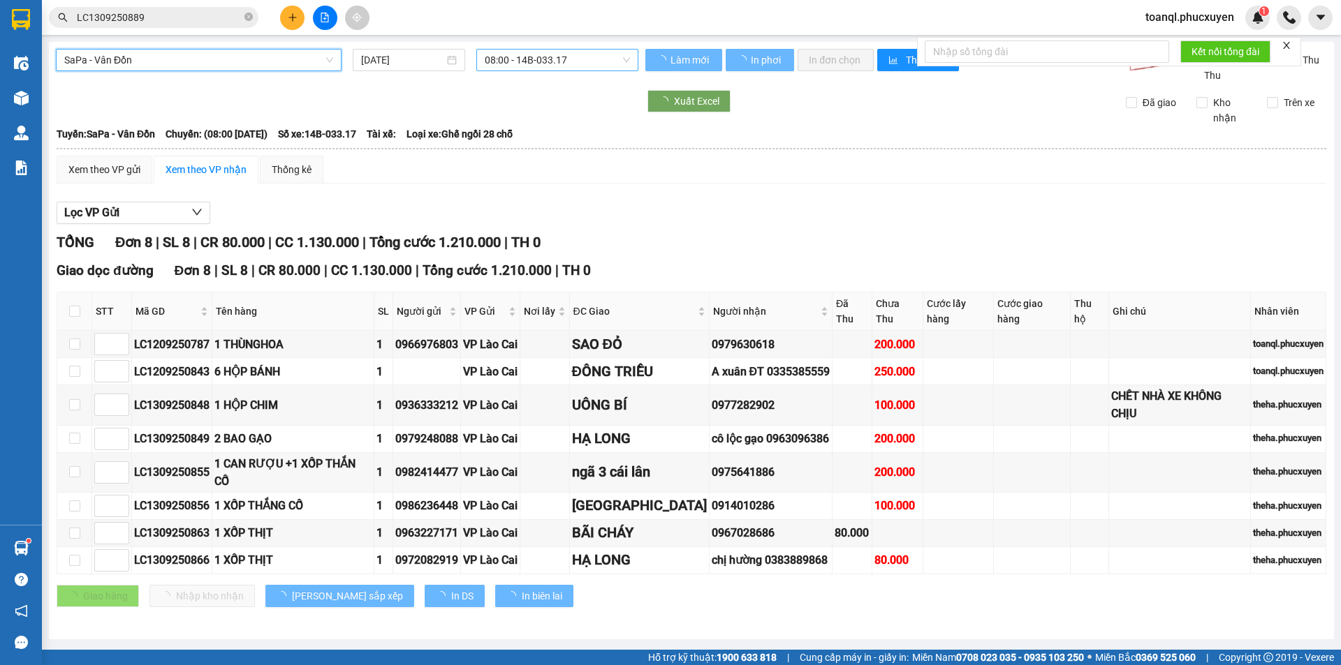
click at [552, 57] on span "08:00 - 14B-033.17" at bounding box center [557, 60] width 145 height 21
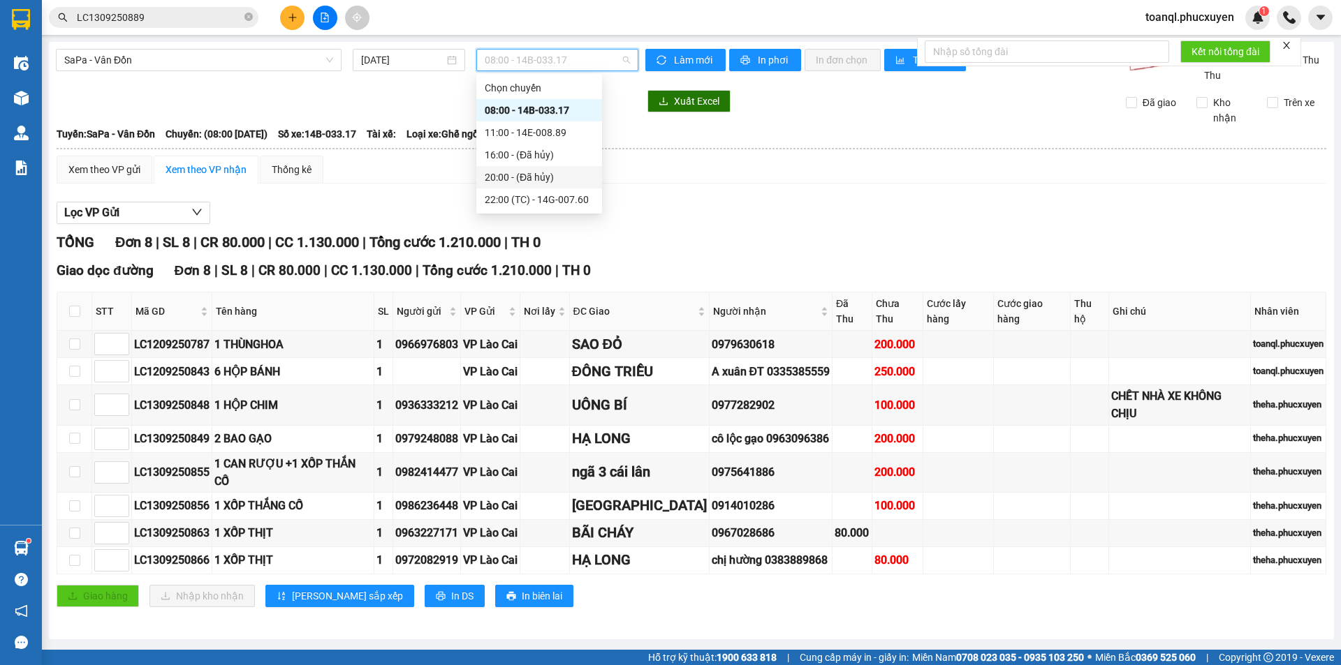
click at [575, 186] on div "20:00 - (Đã hủy)" at bounding box center [539, 177] width 126 height 22
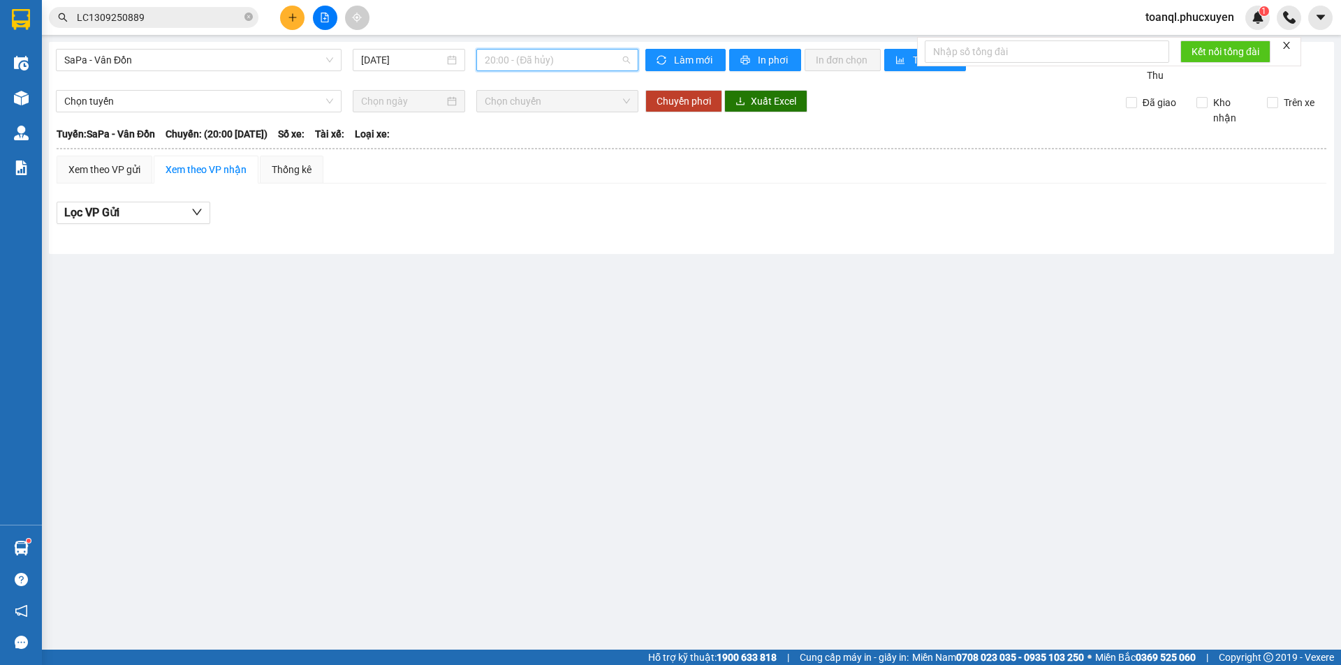
click at [579, 50] on span "20:00 - (Đã hủy)" at bounding box center [557, 60] width 145 height 21
drag, startPoint x: 560, startPoint y: 212, endPoint x: 562, endPoint y: 204, distance: 8.0
click at [561, 208] on body "Kết quả tìm kiếm ( 1 ) Bộ lọc Mã ĐH Trạng thái Món hàng Thu hộ Tổng cước Chưa c…" at bounding box center [670, 332] width 1341 height 665
click at [540, 56] on span "20:00 - (Đã hủy)" at bounding box center [557, 60] width 145 height 21
click at [550, 202] on div "22:00 (TC) - 14G-007.60" at bounding box center [539, 199] width 109 height 15
